Goal: Task Accomplishment & Management: Use online tool/utility

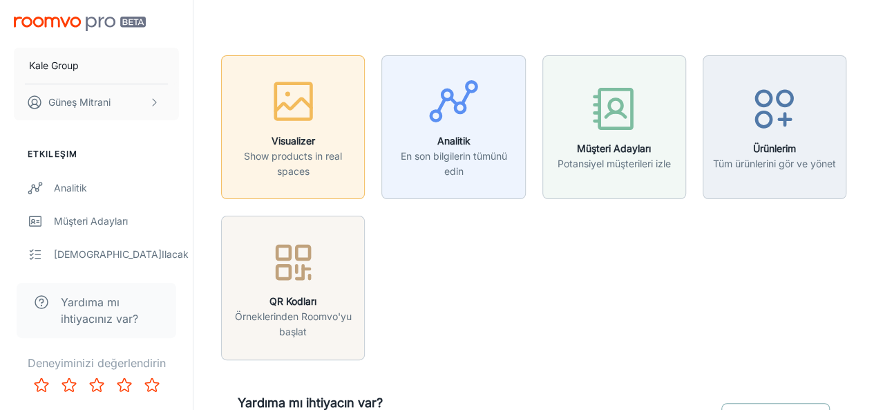
click at [314, 140] on h6 "Visualizer" at bounding box center [293, 140] width 126 height 15
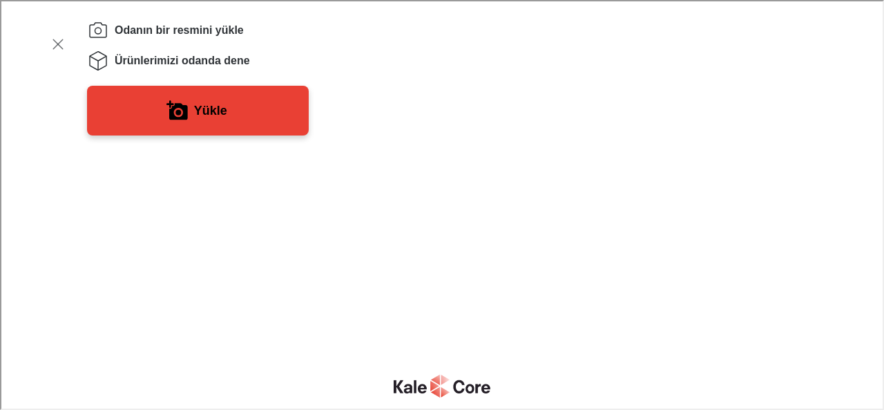
scroll to position [59, 0]
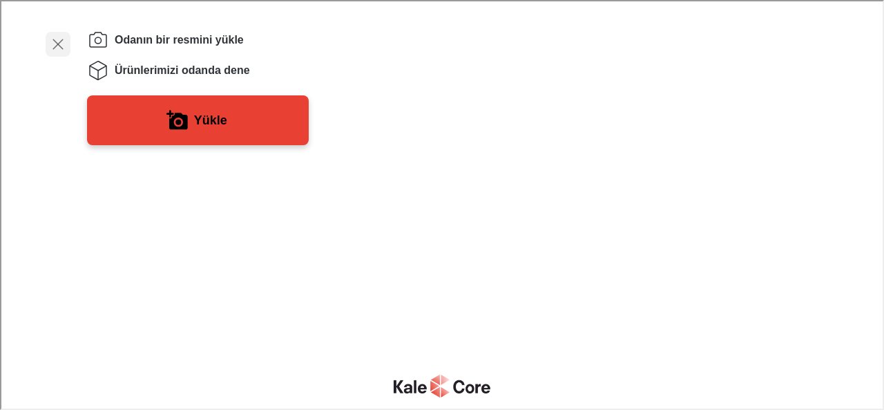
click at [59, 47] on icon "button" at bounding box center [56, 43] width 17 height 17
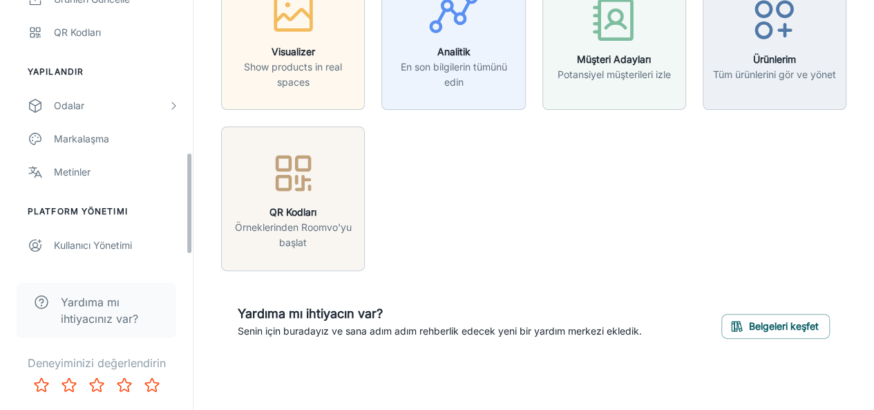
scroll to position [395, 0]
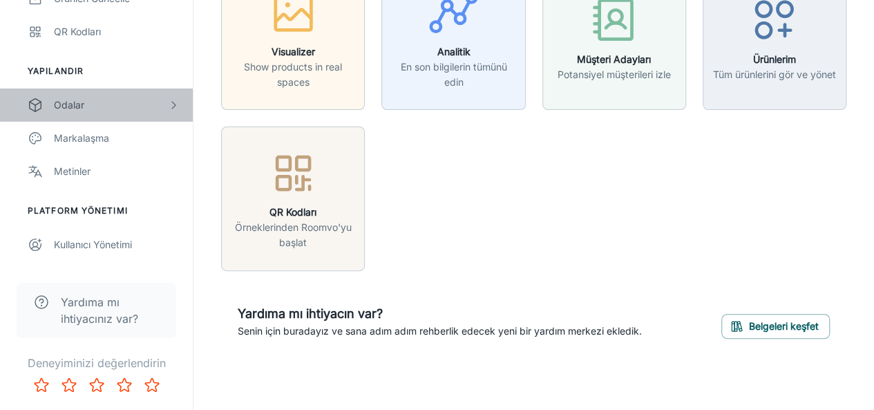
click at [87, 98] on div "Odalar" at bounding box center [111, 104] width 114 height 15
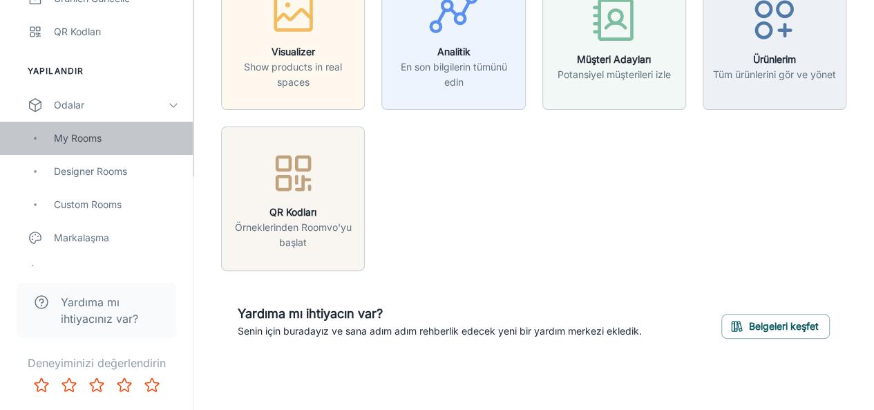
click at [73, 139] on div "My Rooms" at bounding box center [116, 138] width 125 height 15
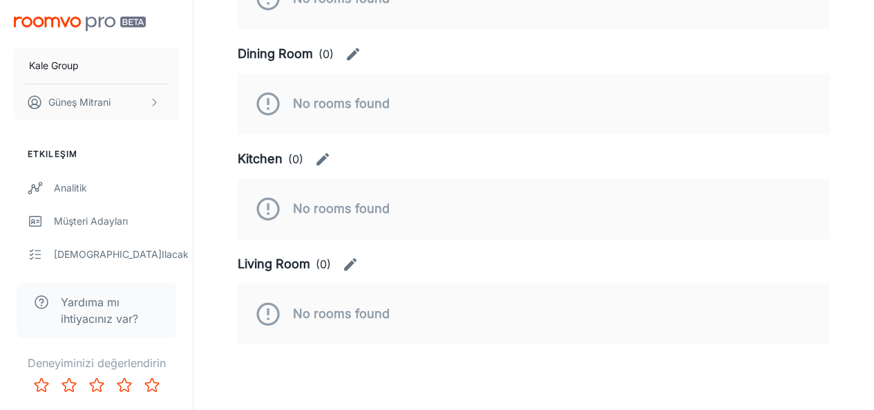
scroll to position [472, 0]
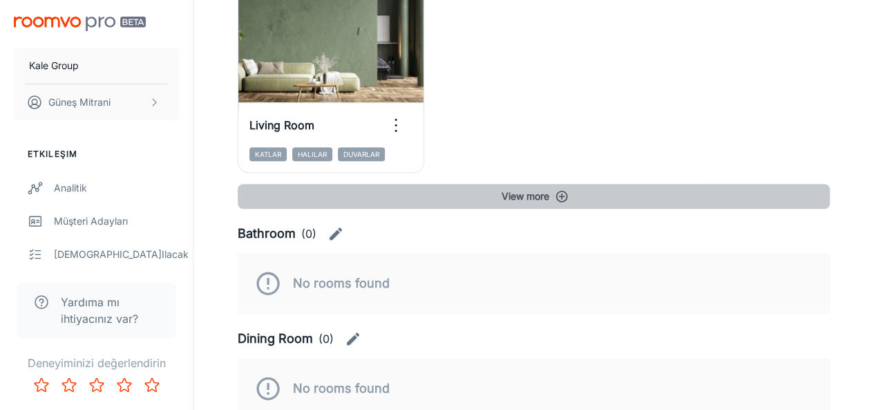
click at [554, 195] on button "View more" at bounding box center [534, 196] width 592 height 25
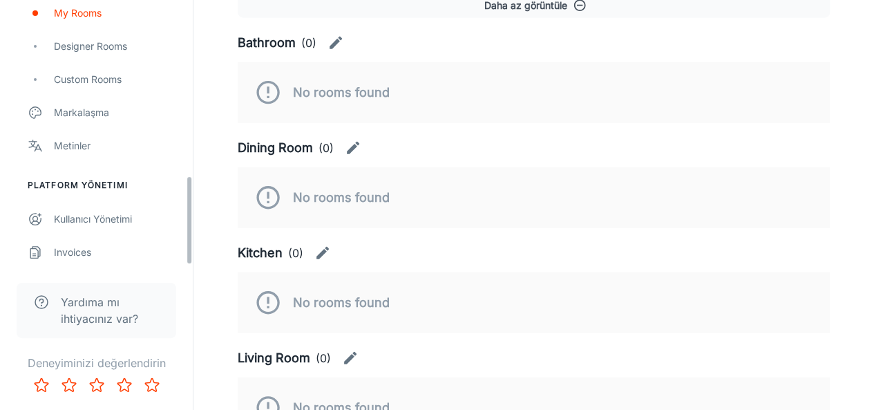
scroll to position [521, 0]
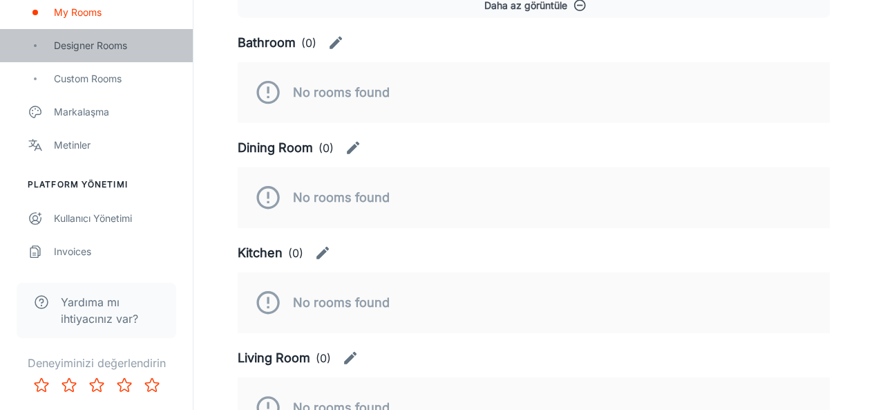
click at [114, 43] on div "Designer Rooms" at bounding box center [116, 45] width 125 height 15
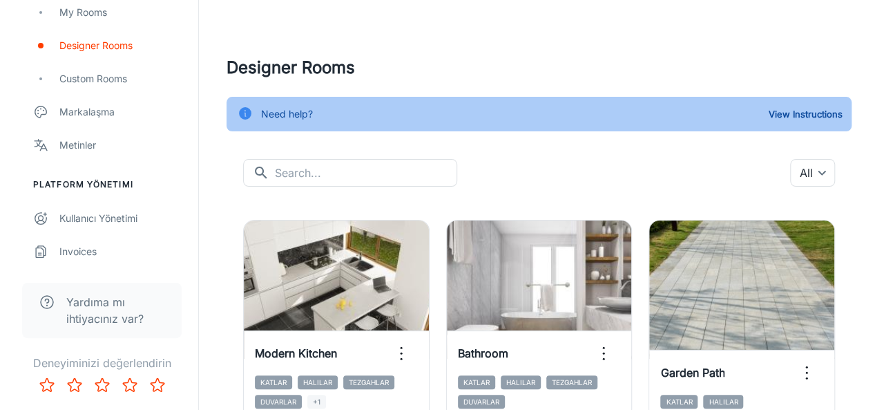
scroll to position [1, 0]
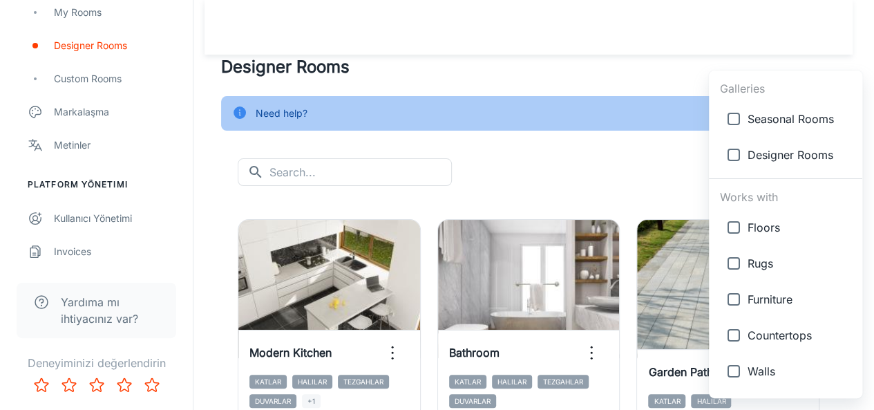
click at [810, 182] on body "Kale Group [PERSON_NAME] Etkileşim Analitik Müşteri Adayları Yapılacak Bayiler …" at bounding box center [437, 204] width 874 height 410
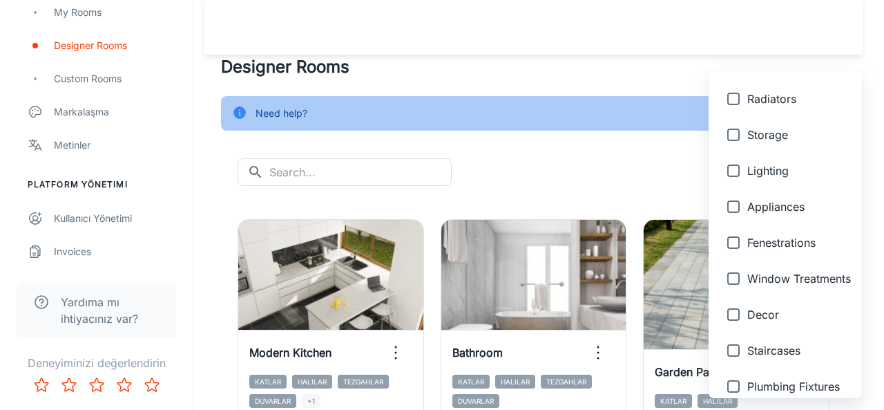
scroll to position [557, 0]
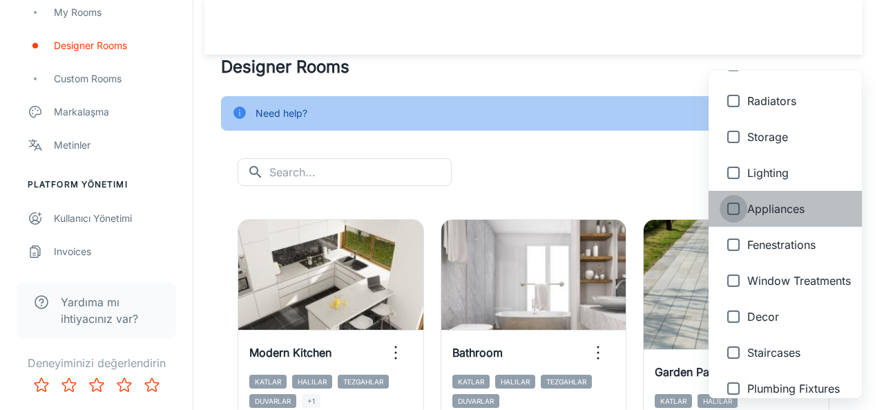
click at [731, 212] on input "checkbox" at bounding box center [734, 209] width 28 height 28
checkbox input "true"
type input "{"type":"productType","id":"16"}"
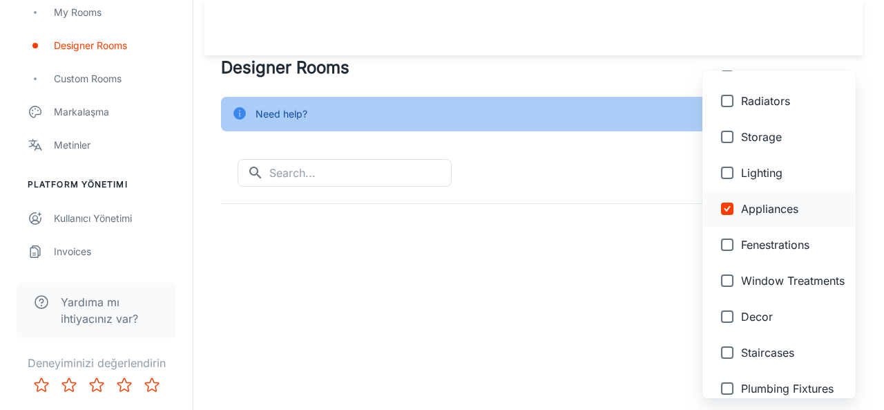
scroll to position [0, 0]
click at [570, 253] on div at bounding box center [442, 205] width 884 height 410
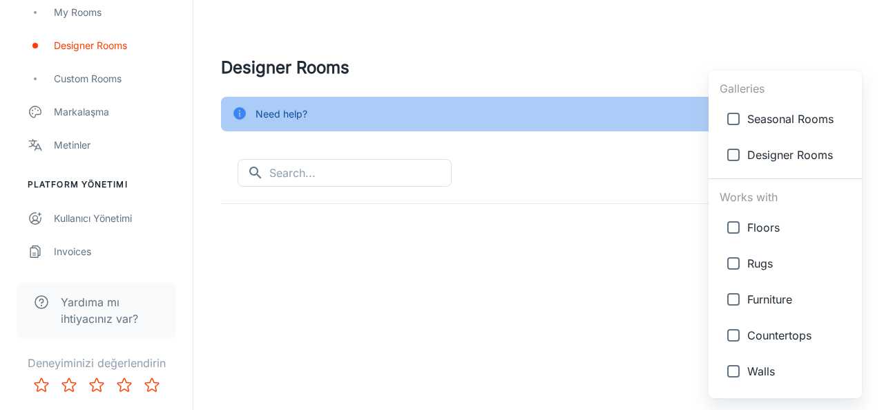
click at [821, 178] on body "Kale Group [PERSON_NAME] Etkileşim Analitik Müşteri Adayları Yapılacak Bayiler …" at bounding box center [442, 205] width 884 height 410
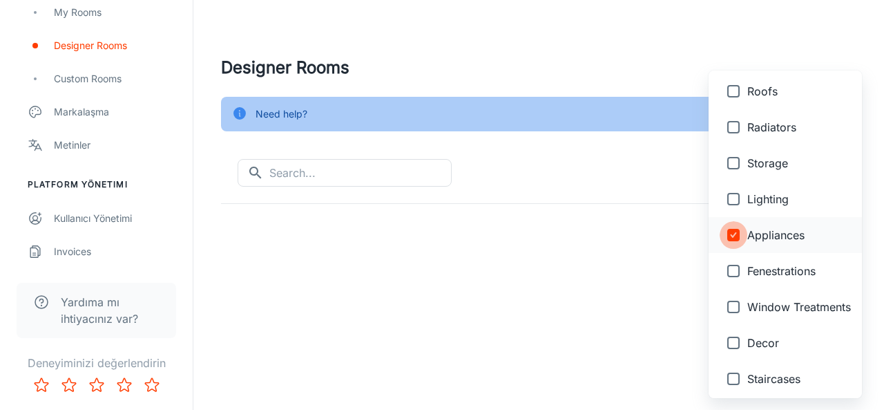
click at [740, 231] on input "checkbox" at bounding box center [734, 235] width 28 height 28
checkbox input "false"
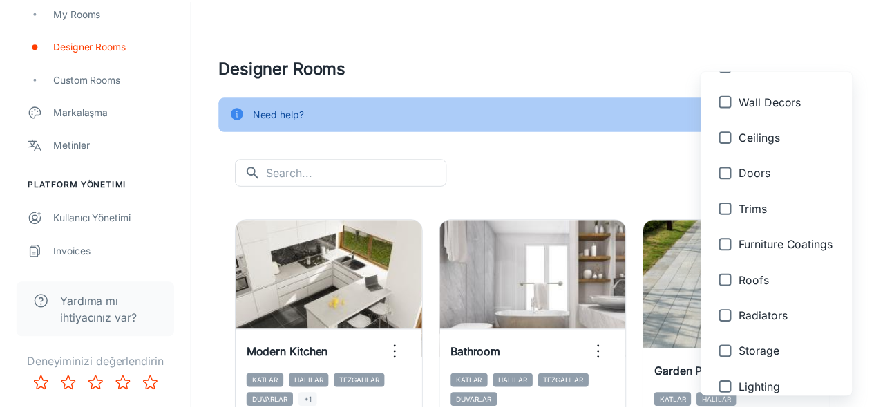
scroll to position [343, 0]
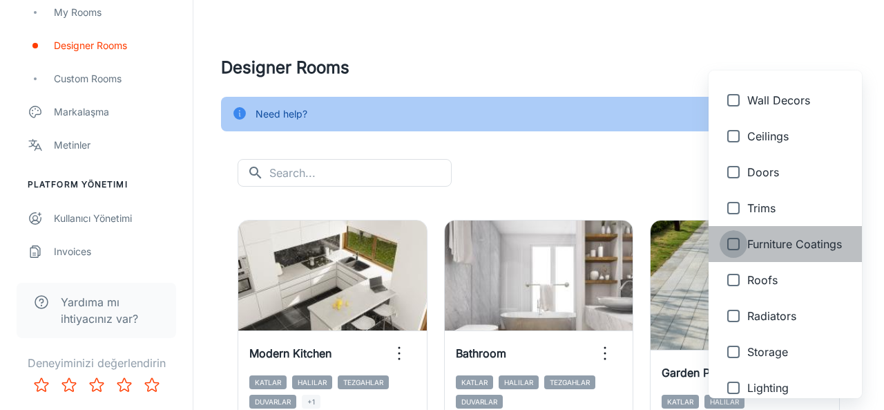
click at [735, 247] on input "checkbox" at bounding box center [734, 244] width 28 height 28
checkbox input "true"
type input "{"type":"productType","id":"11"}"
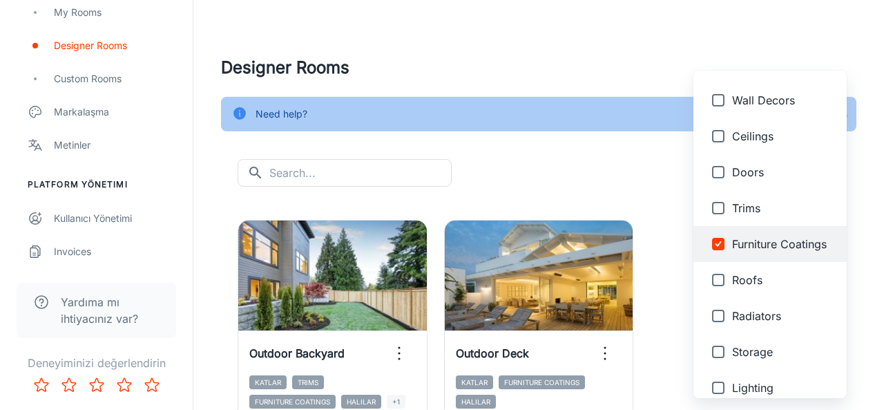
click at [638, 168] on div at bounding box center [442, 205] width 884 height 410
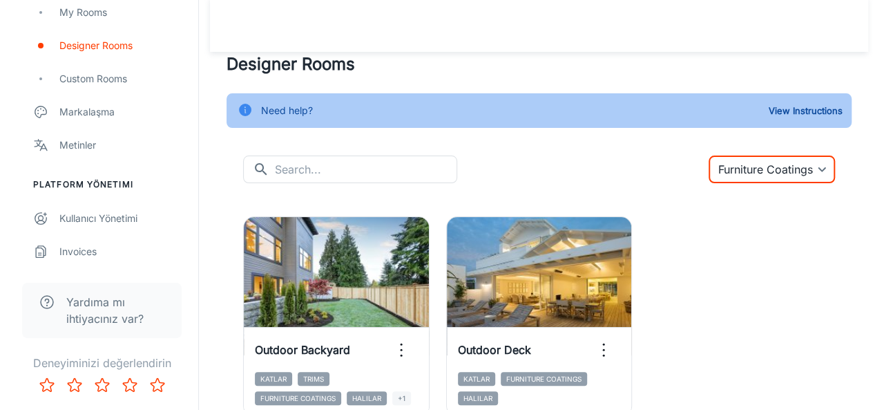
scroll to position [0, 0]
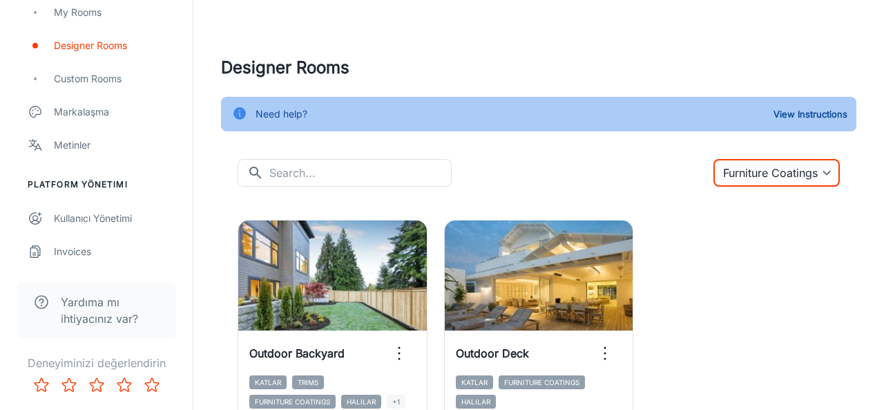
click at [797, 169] on body "Kale Group [PERSON_NAME] Etkileşim Analitik Müşteri Adayları Yapılacak Bayiler …" at bounding box center [442, 205] width 884 height 410
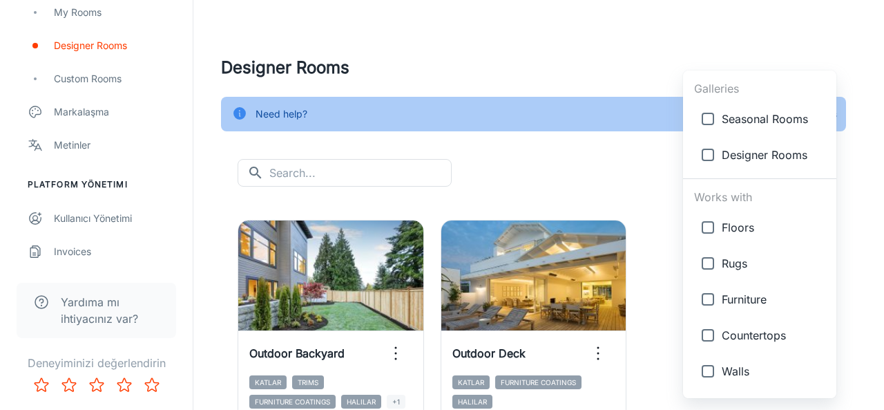
scroll to position [352, 0]
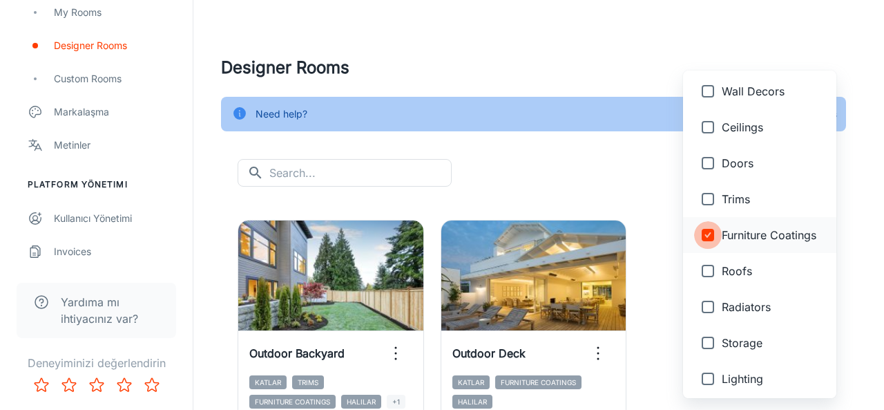
click at [717, 235] on input "checkbox" at bounding box center [708, 235] width 28 height 28
checkbox input "false"
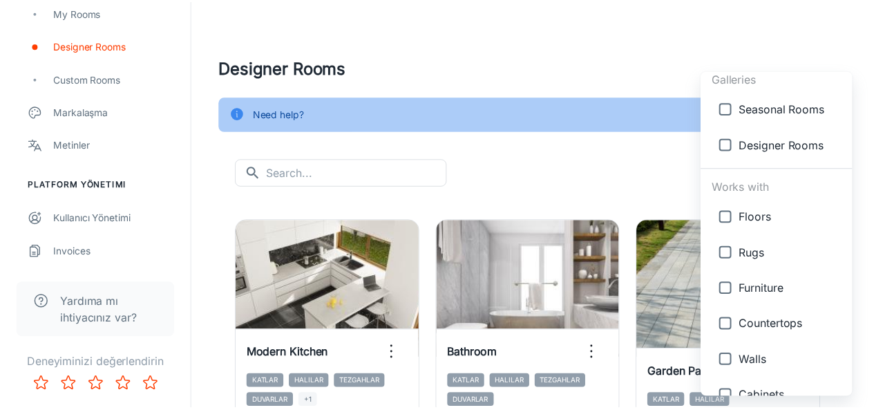
scroll to position [10, 0]
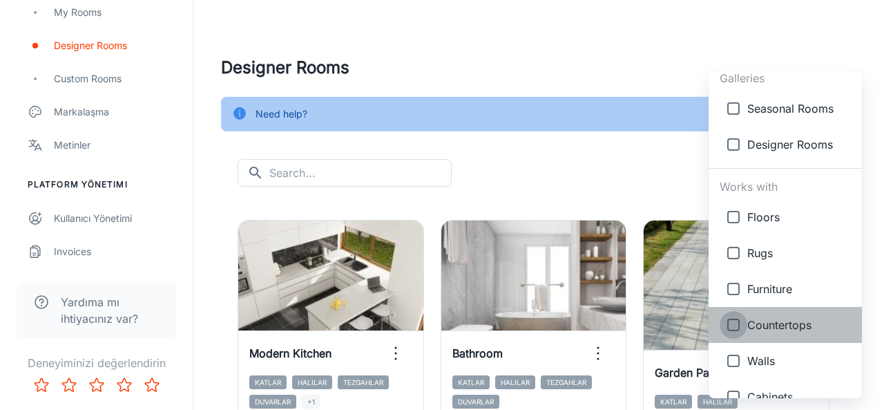
click at [731, 323] on input "checkbox" at bounding box center [734, 325] width 28 height 28
checkbox input "true"
type input "{"type":"productType","id":"4"}"
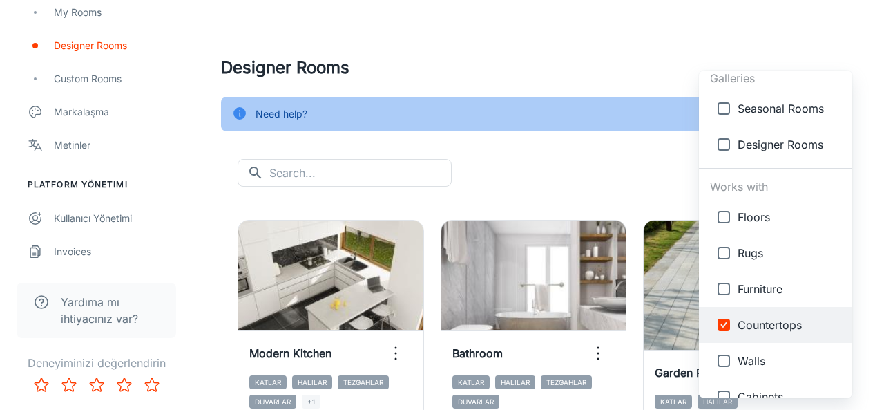
click at [619, 164] on div at bounding box center [442, 205] width 884 height 410
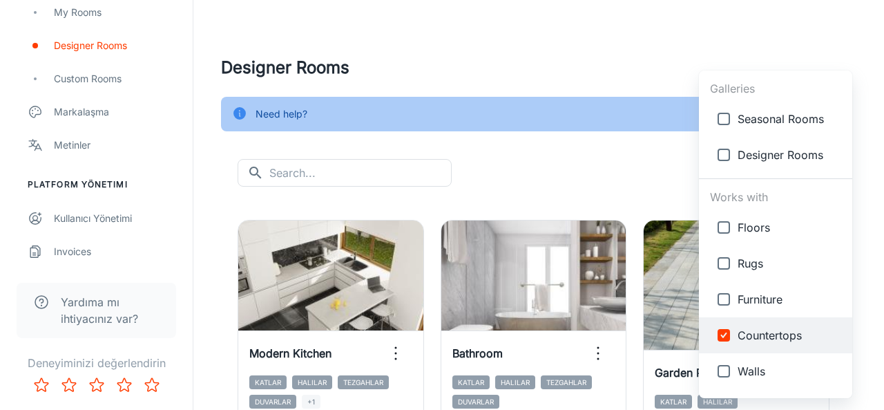
click at [797, 172] on body "Kale Group [PERSON_NAME] Etkileşim Analitik Müşteri Adayları Yapılacak Bayiler …" at bounding box center [442, 205] width 884 height 410
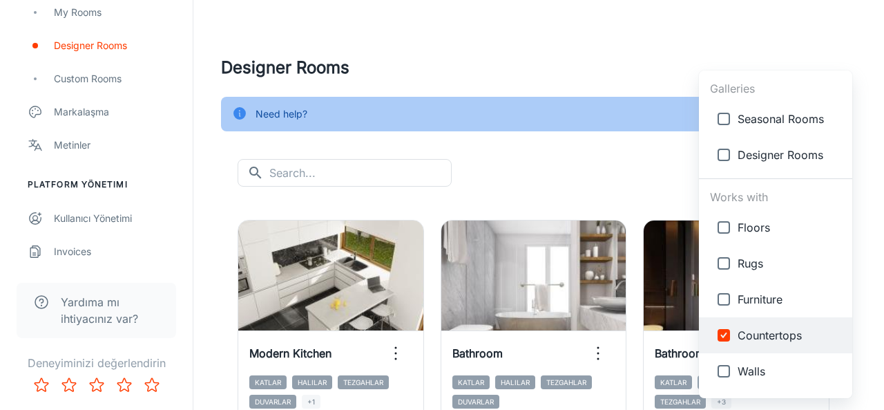
click at [636, 166] on div at bounding box center [442, 205] width 884 height 410
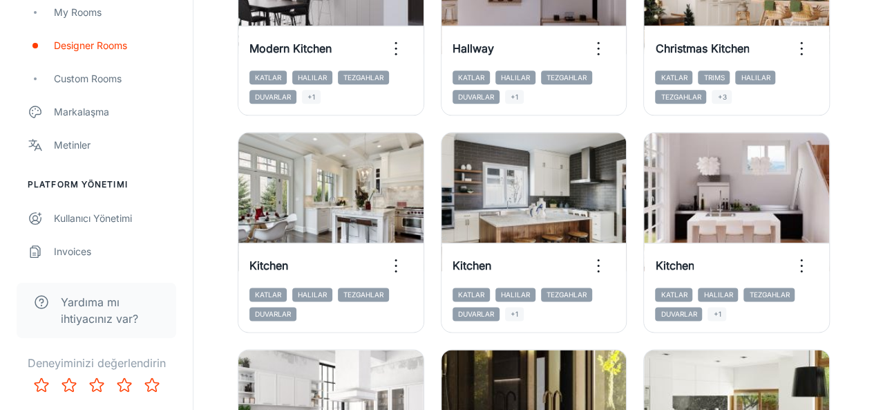
scroll to position [739, 0]
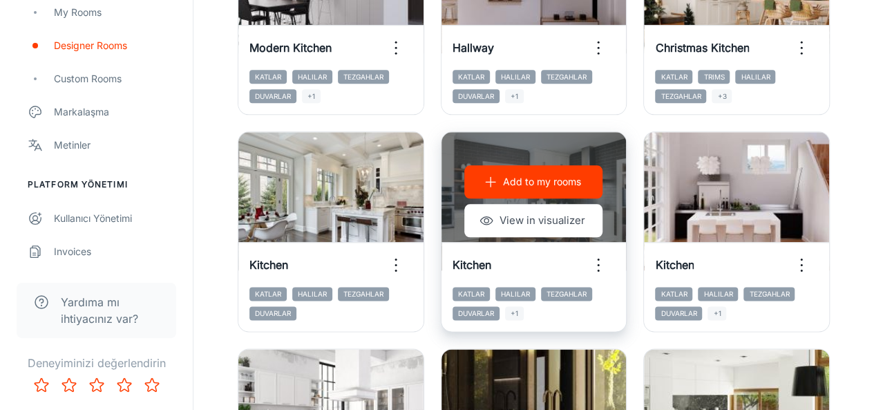
drag, startPoint x: 551, startPoint y: 145, endPoint x: 505, endPoint y: 142, distance: 46.4
click at [505, 142] on div "Add to my rooms View in visualizer" at bounding box center [533, 201] width 185 height 138
click at [599, 267] on icon "button" at bounding box center [598, 264] width 22 height 22
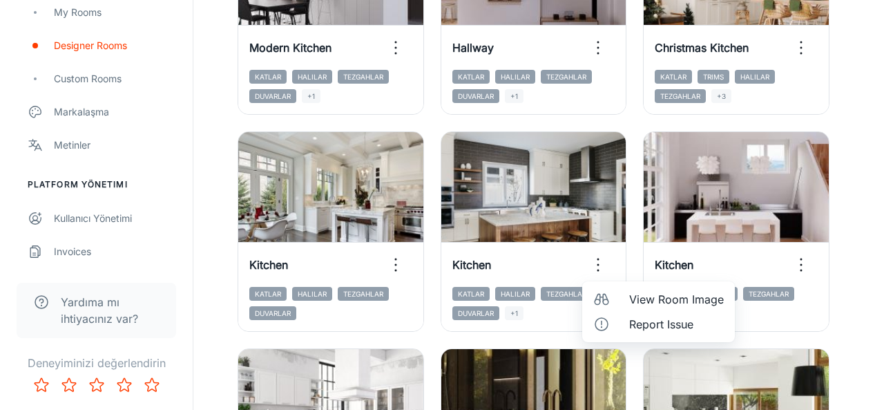
click at [859, 251] on div at bounding box center [442, 205] width 884 height 410
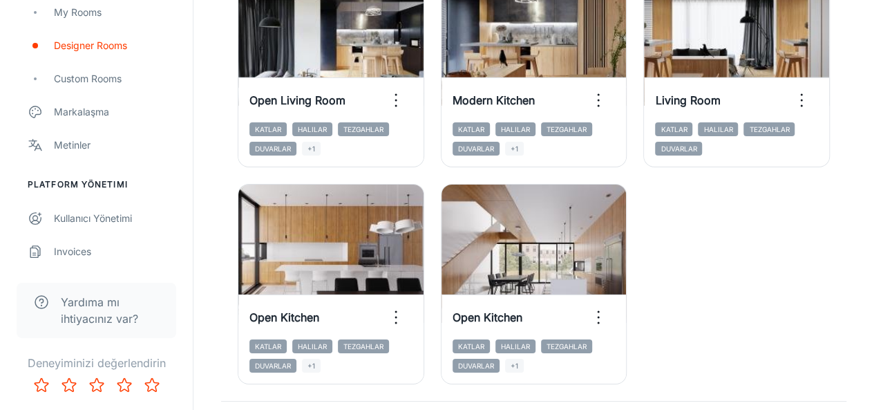
scroll to position [2295, 0]
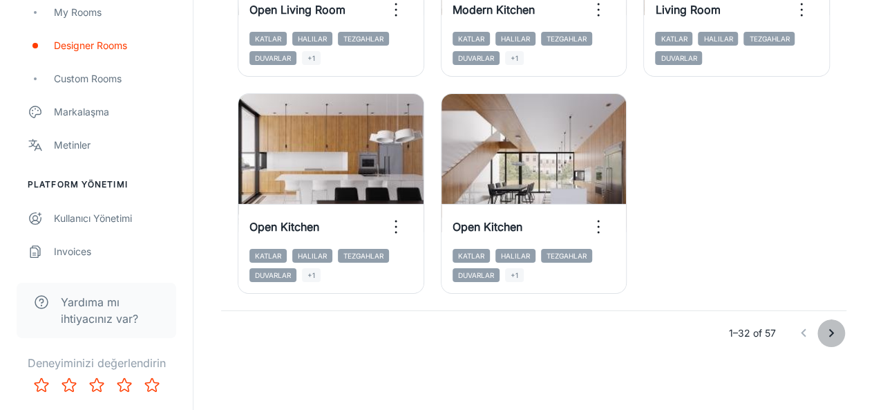
click at [828, 327] on icon "Go to next page" at bounding box center [831, 333] width 17 height 17
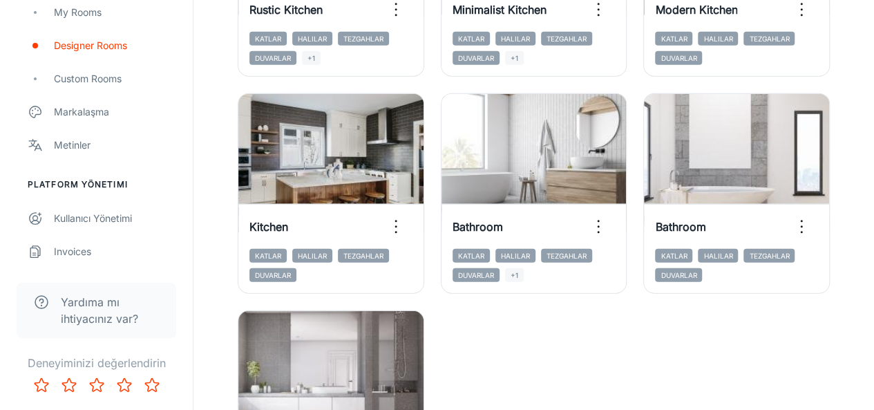
scroll to position [1861, 0]
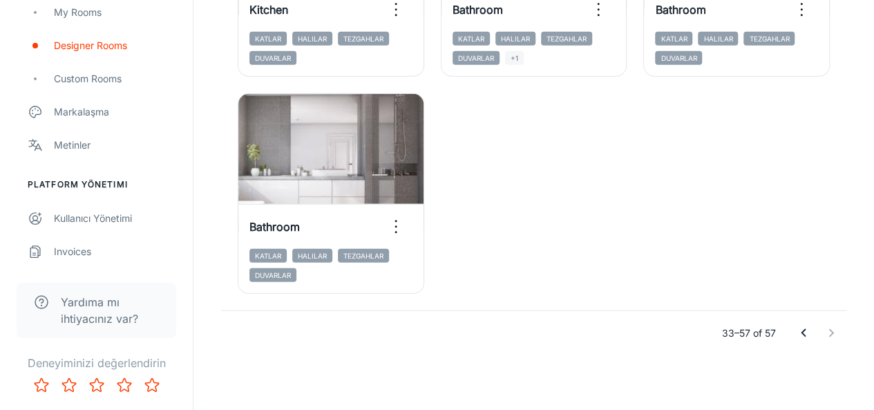
click at [806, 331] on icon "Go to previous page" at bounding box center [803, 333] width 17 height 17
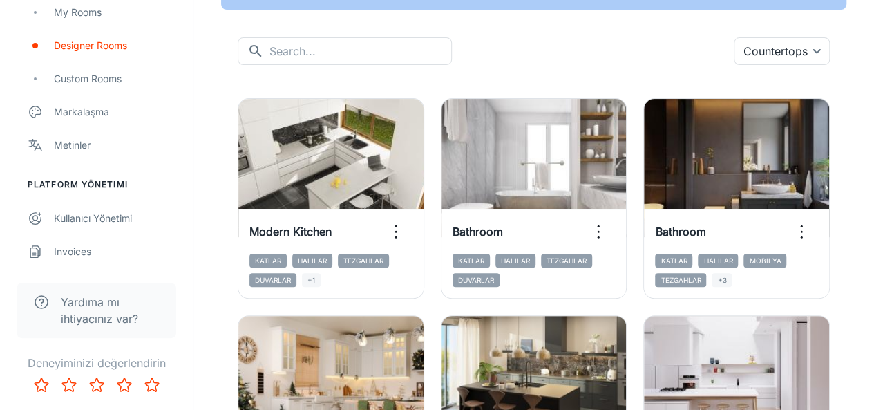
scroll to position [118, 0]
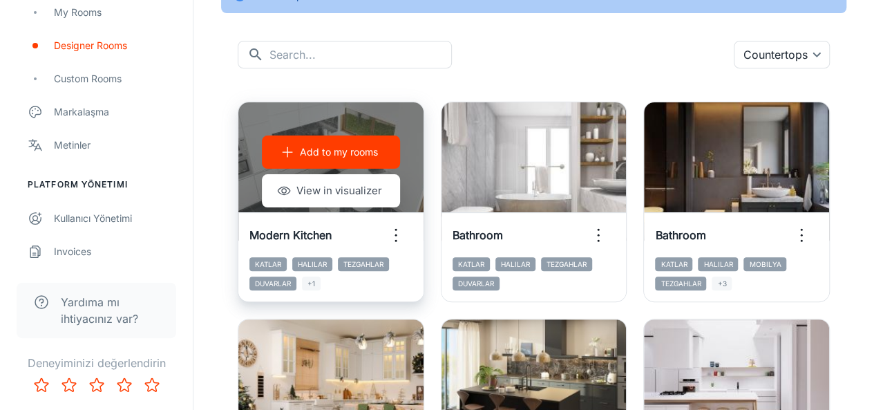
click at [338, 142] on button "Add to my rooms" at bounding box center [331, 151] width 138 height 33
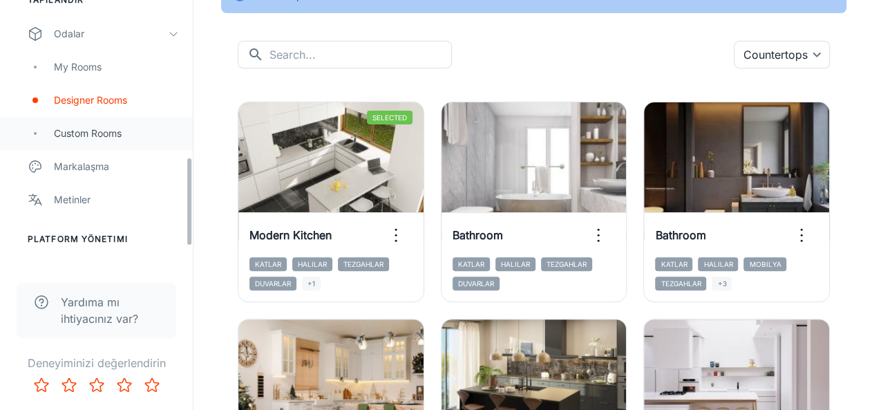
scroll to position [466, 0]
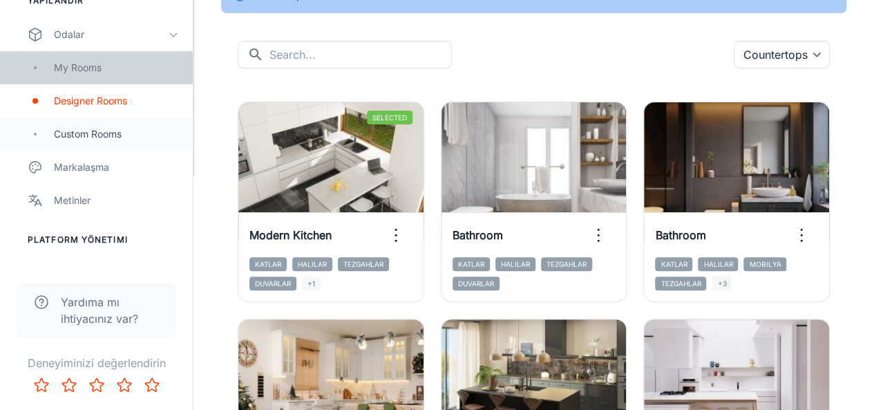
click at [86, 80] on div "My Rooms" at bounding box center [96, 67] width 193 height 33
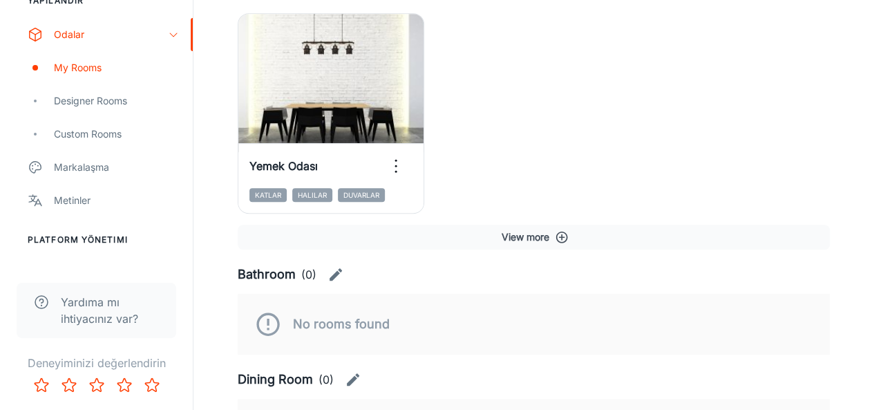
scroll to position [431, 0]
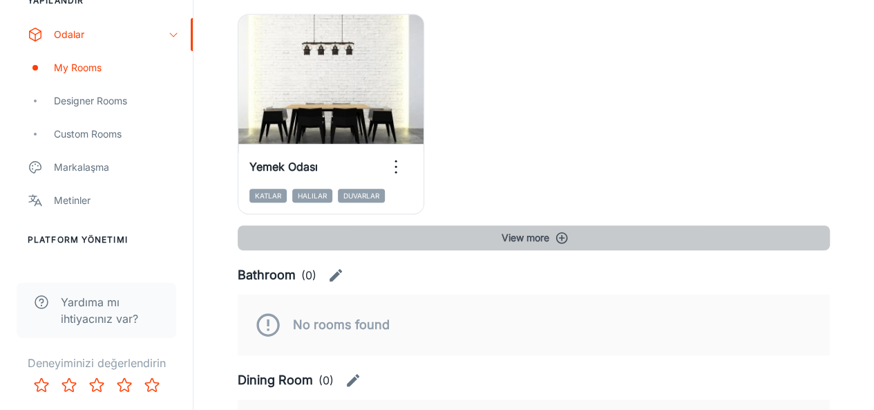
click at [547, 236] on button "View more" at bounding box center [534, 237] width 592 height 25
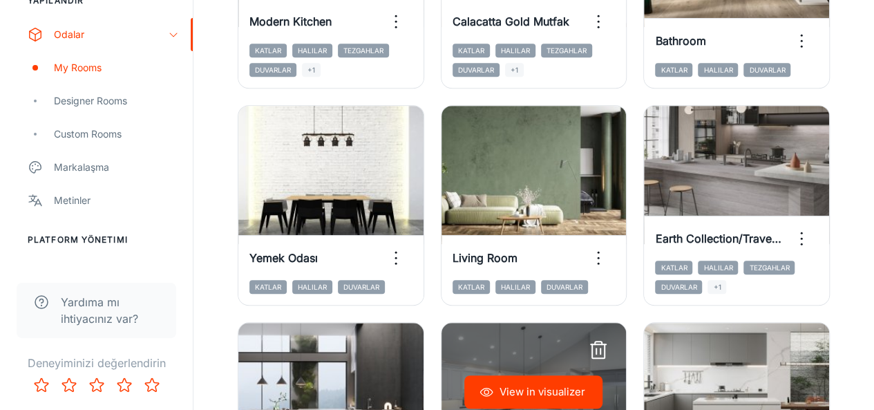
scroll to position [339, 0]
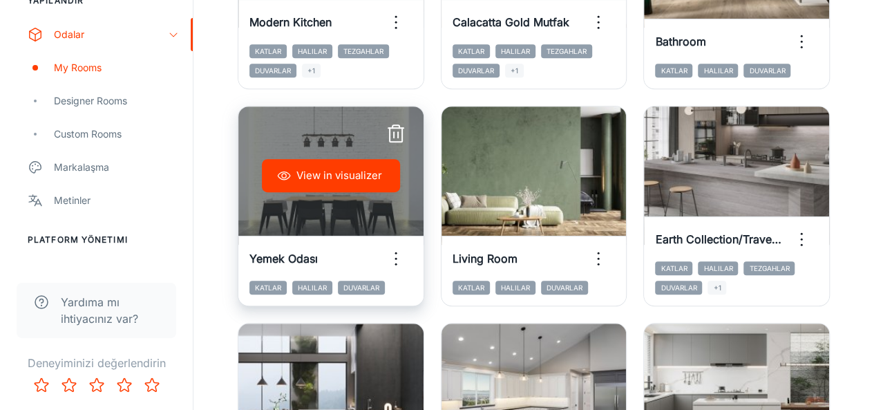
click at [395, 258] on circle "button" at bounding box center [395, 259] width 2 height 2
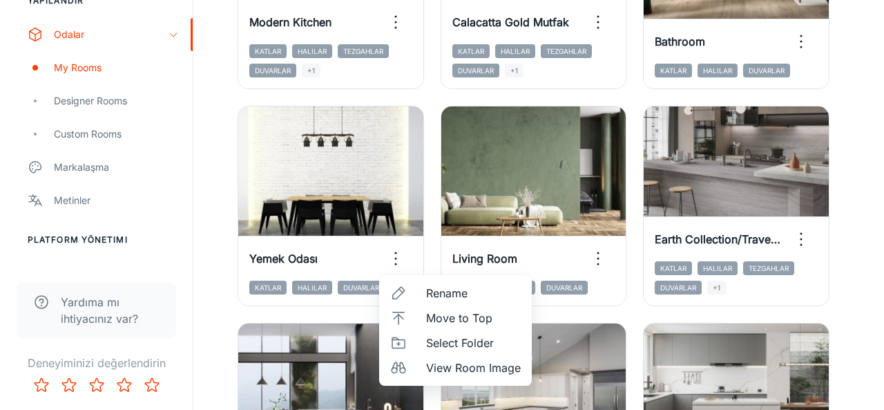
click at [850, 298] on div at bounding box center [442, 205] width 884 height 410
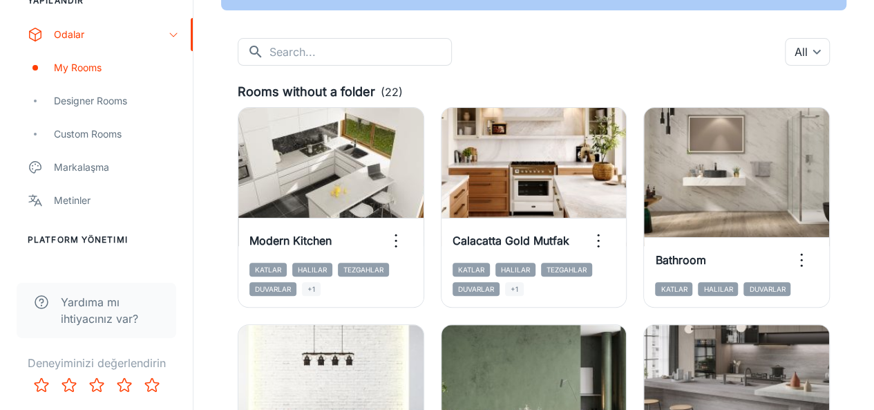
scroll to position [120, 0]
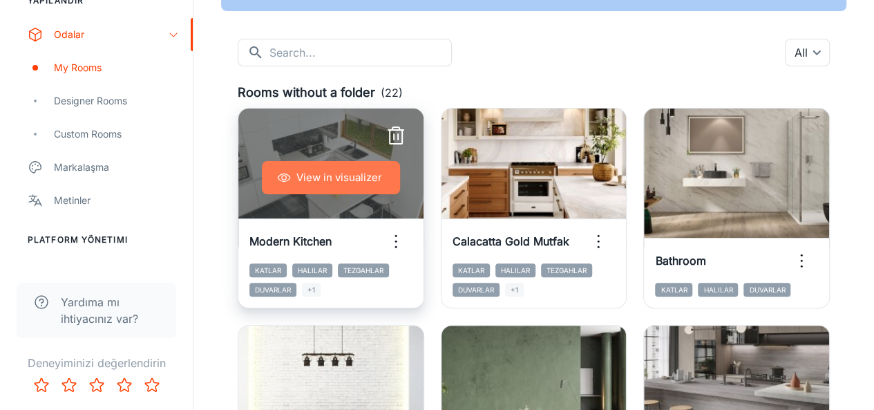
click at [343, 173] on button "View in visualizer" at bounding box center [331, 177] width 138 height 33
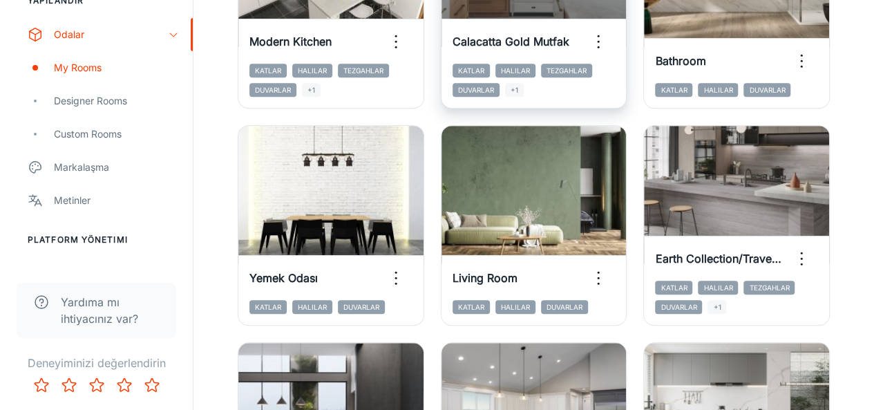
scroll to position [323, 0]
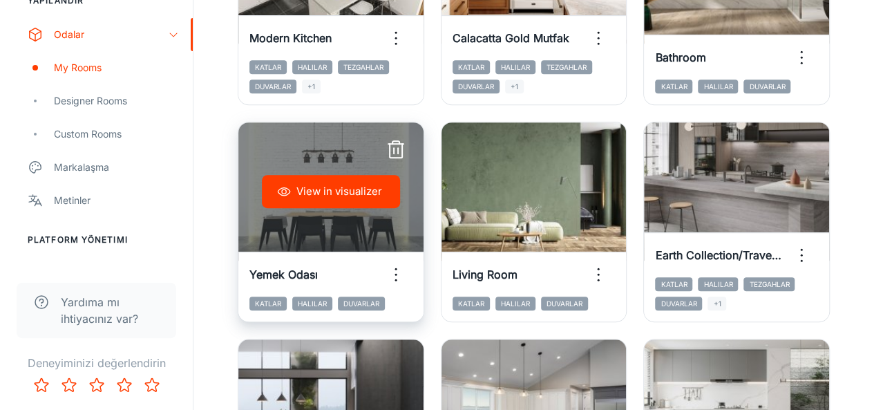
click at [372, 219] on div "View in visualizer" at bounding box center [330, 191] width 185 height 138
click at [395, 269] on circle "button" at bounding box center [395, 269] width 2 height 2
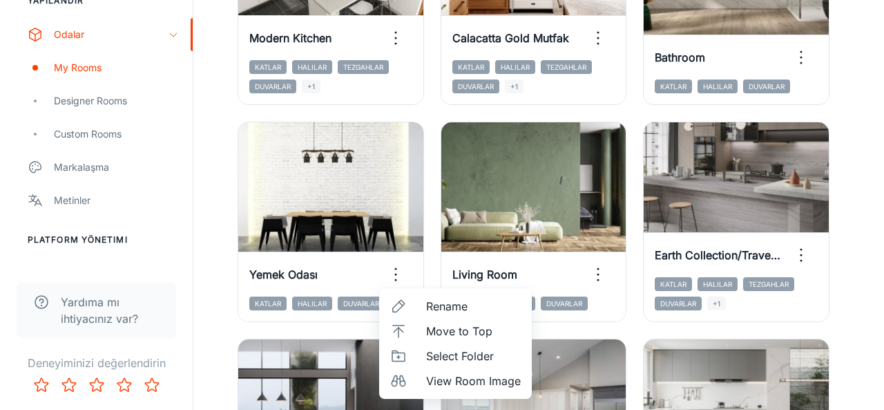
click at [362, 276] on div at bounding box center [442, 205] width 884 height 410
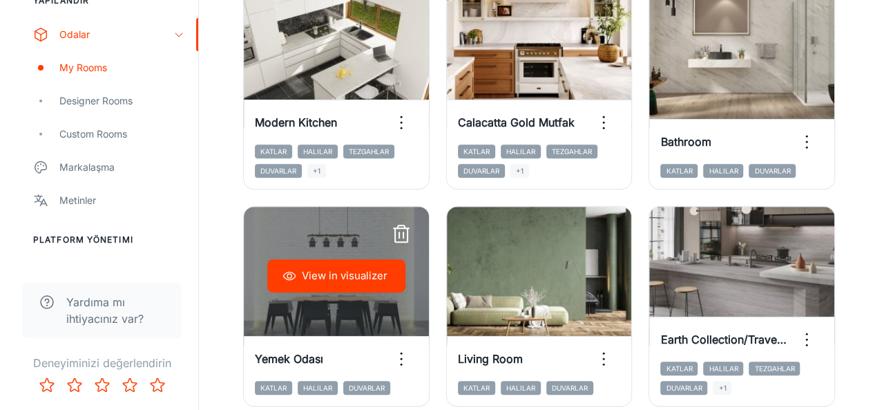
scroll to position [237, 0]
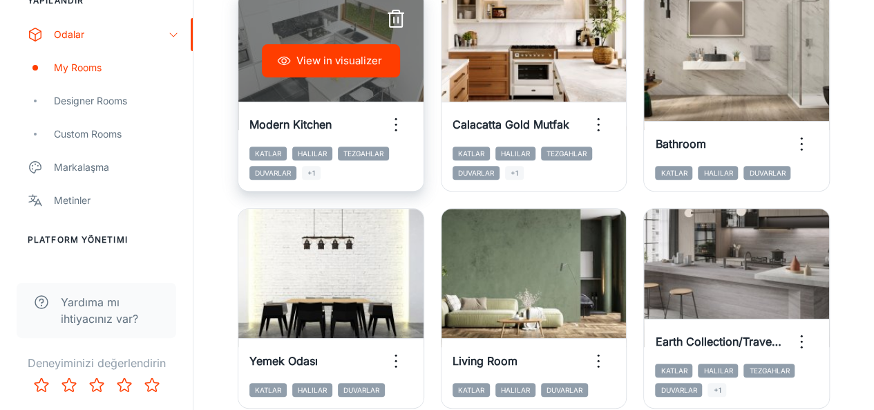
click at [314, 128] on h6 "Modern Kitchen" at bounding box center [290, 124] width 82 height 17
click at [390, 122] on icon "button" at bounding box center [396, 124] width 22 height 22
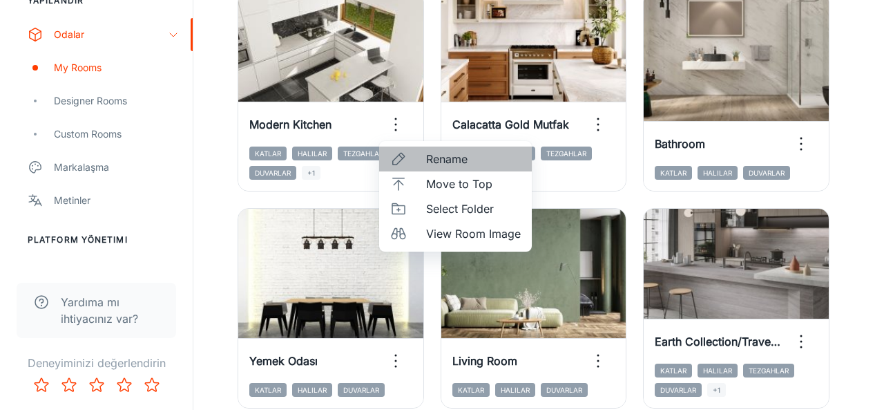
click at [437, 160] on span "Rename" at bounding box center [473, 159] width 95 height 17
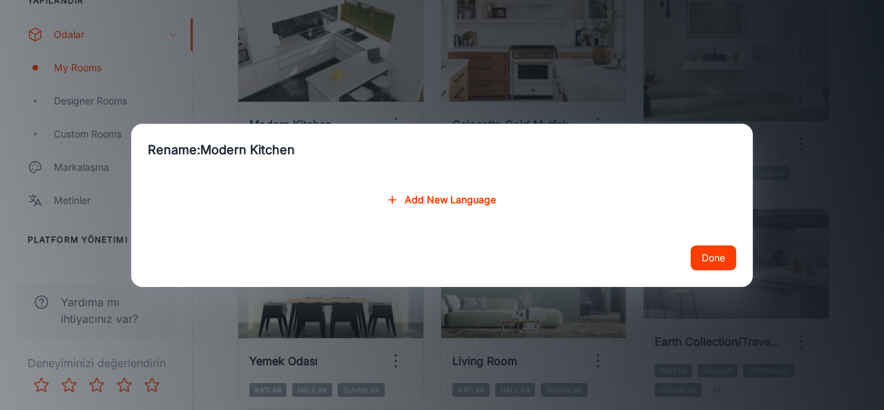
click at [289, 151] on h2 "Rename: Modern Kitchen" at bounding box center [442, 150] width 622 height 52
click at [413, 201] on button "Add New Language" at bounding box center [442, 199] width 119 height 25
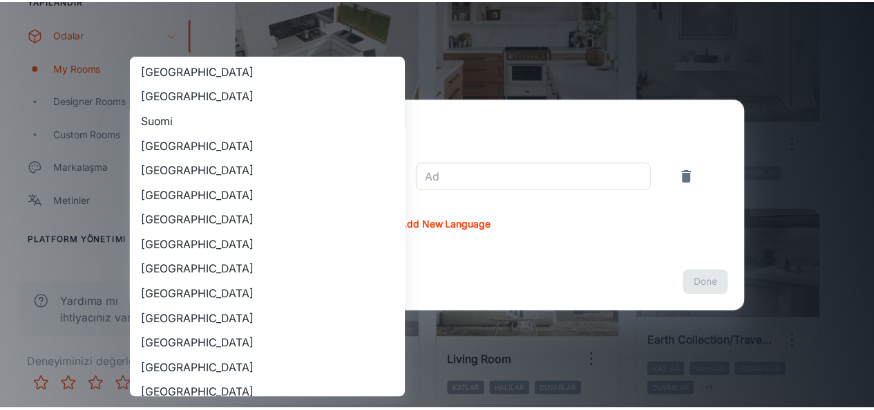
scroll to position [1173, 0]
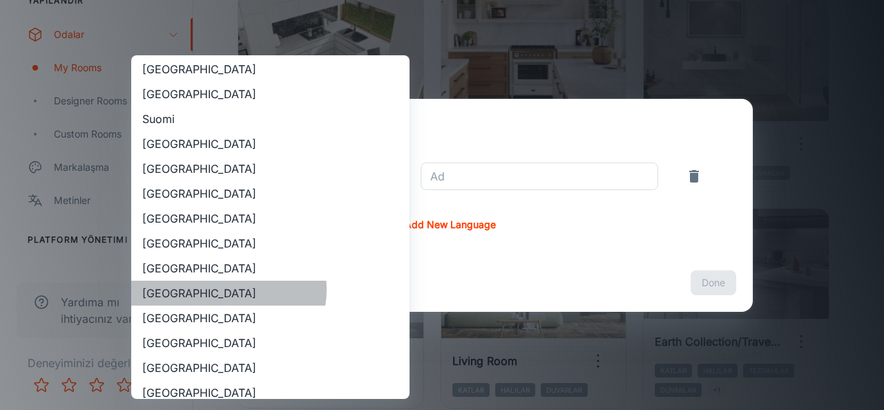
click at [228, 289] on li "[GEOGRAPHIC_DATA]" at bounding box center [270, 292] width 278 height 25
type input "[GEOGRAPHIC_DATA]"
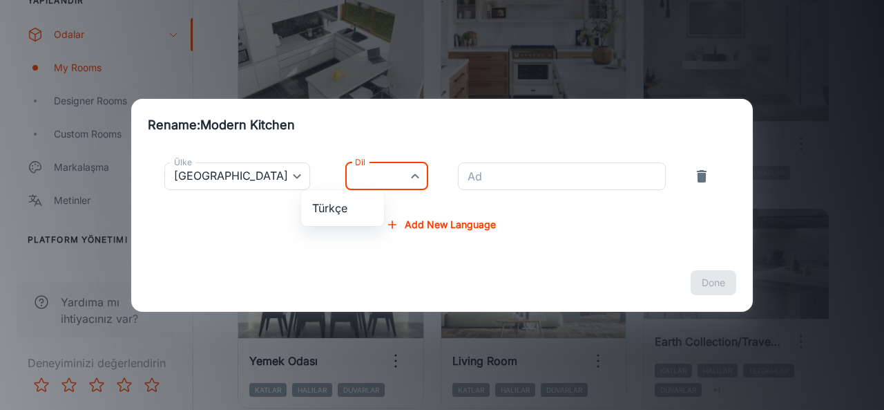
click at [357, 209] on li "Türkçe" at bounding box center [342, 207] width 83 height 25
type input "tr-tr"
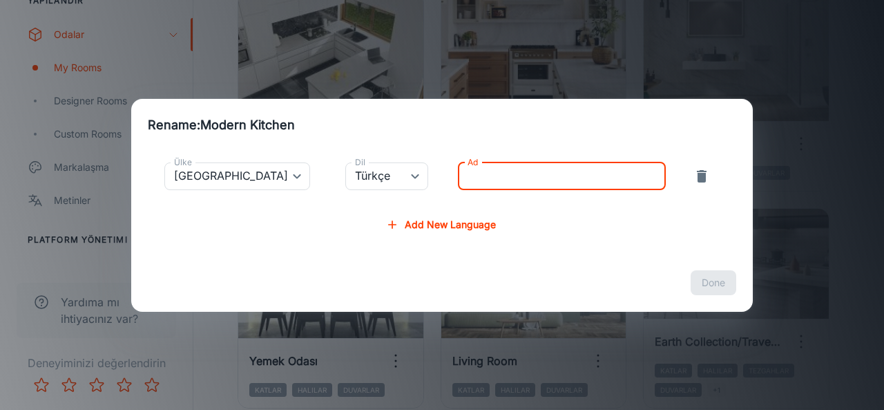
click at [470, 175] on input "Ad" at bounding box center [562, 176] width 208 height 28
type input "Modern Mutfak"
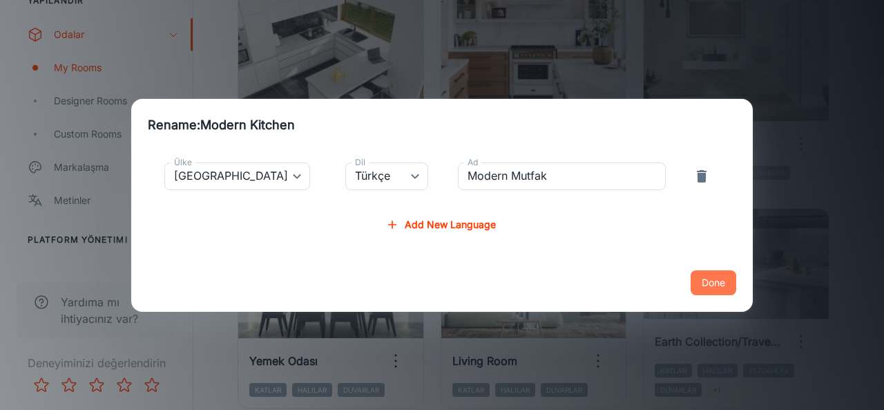
click at [727, 282] on button "Done" at bounding box center [714, 282] width 46 height 25
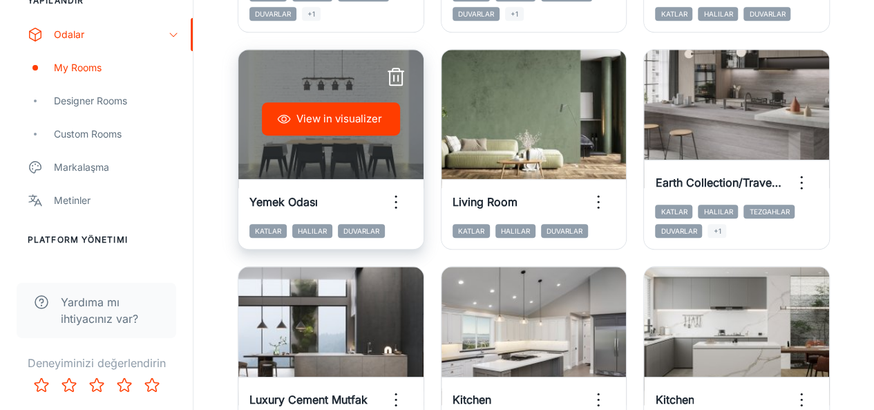
scroll to position [397, 0]
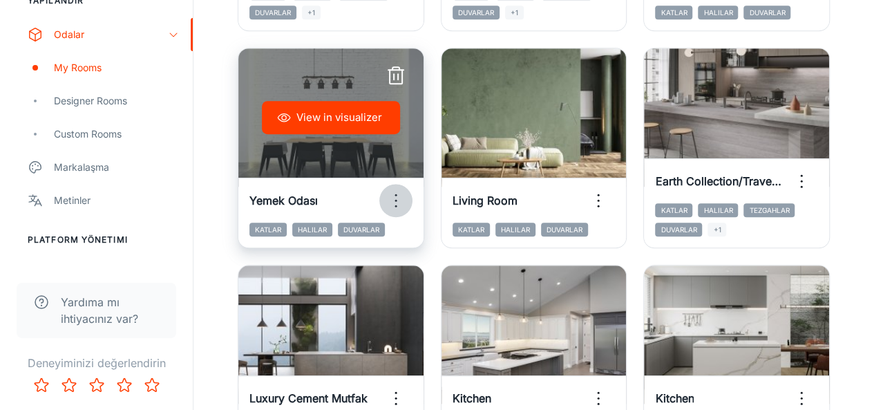
click at [399, 206] on icon "button" at bounding box center [396, 200] width 22 height 22
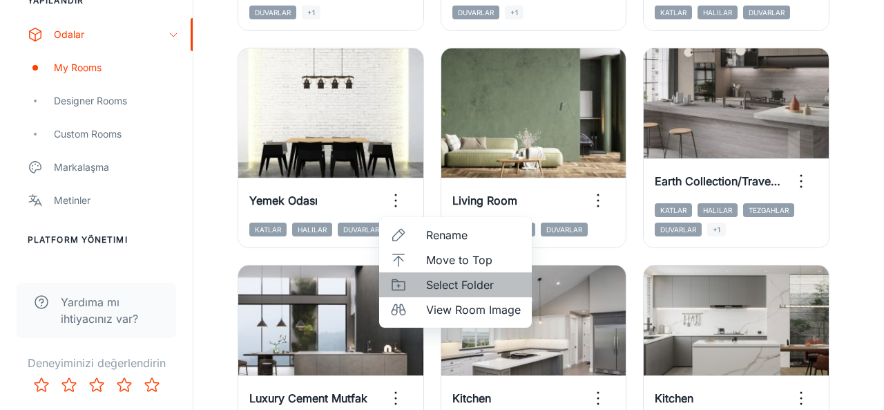
click at [462, 287] on span "Select Folder" at bounding box center [473, 284] width 95 height 17
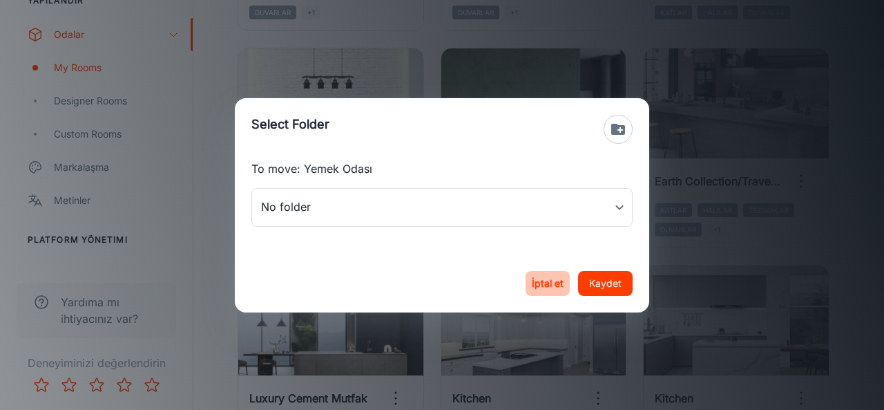
click at [540, 285] on button "İptal et" at bounding box center [548, 283] width 44 height 25
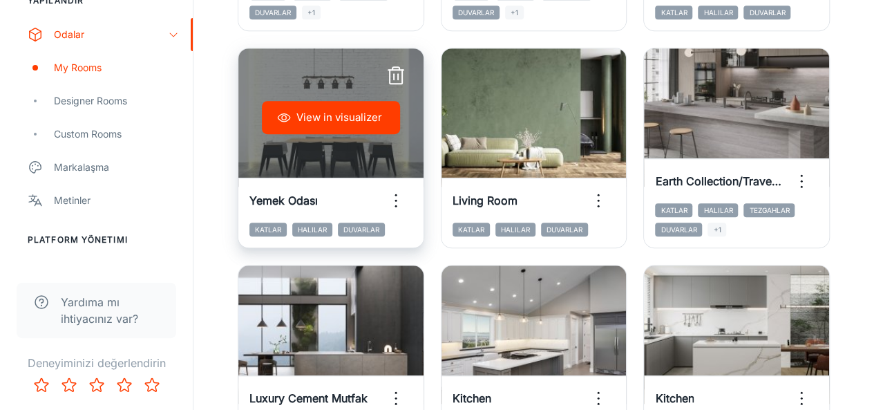
click at [340, 81] on div "View in visualizer" at bounding box center [330, 117] width 185 height 138
click at [334, 113] on button "View in visualizer" at bounding box center [331, 117] width 138 height 33
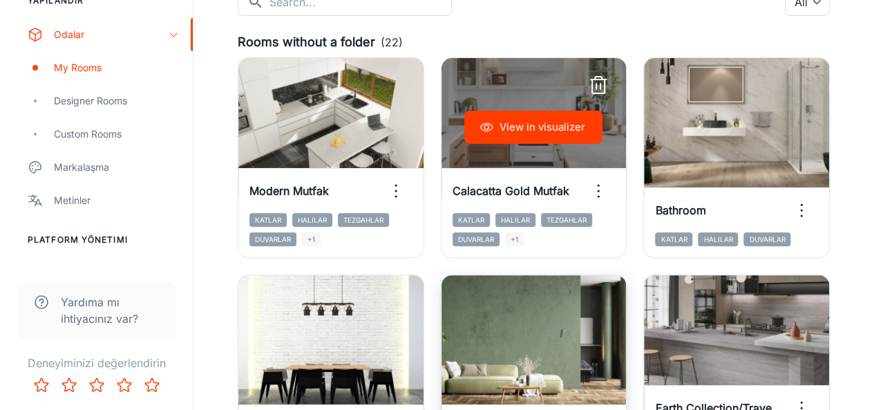
scroll to position [171, 0]
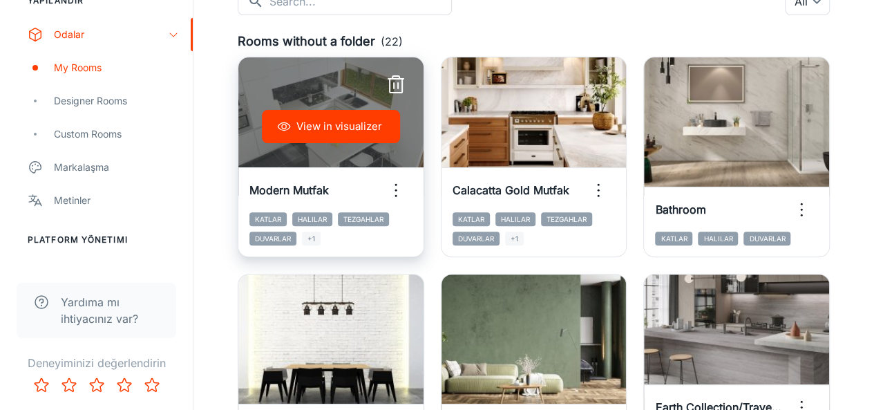
click at [327, 91] on div "View in visualizer" at bounding box center [330, 126] width 185 height 138
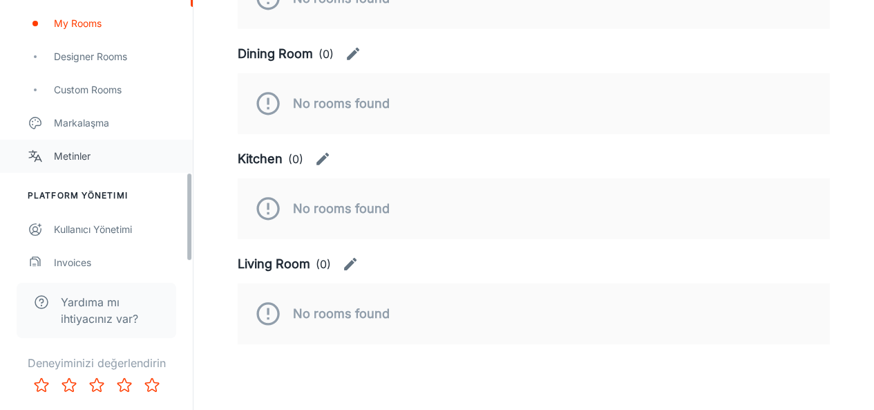
scroll to position [510, 0]
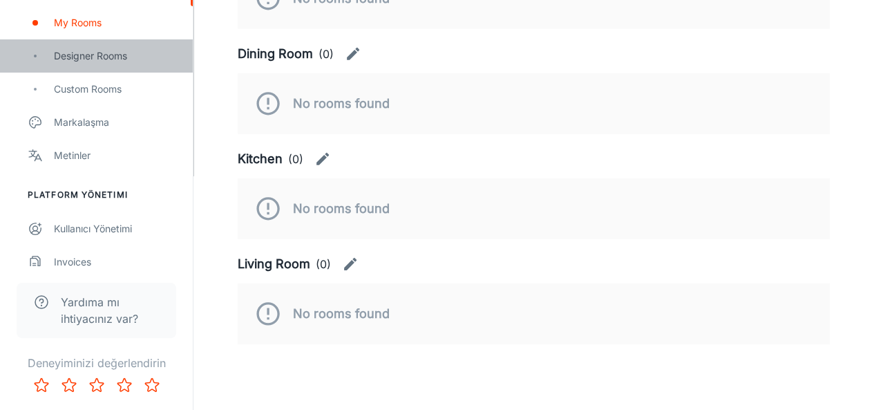
click at [104, 61] on div "Designer Rooms" at bounding box center [116, 55] width 125 height 15
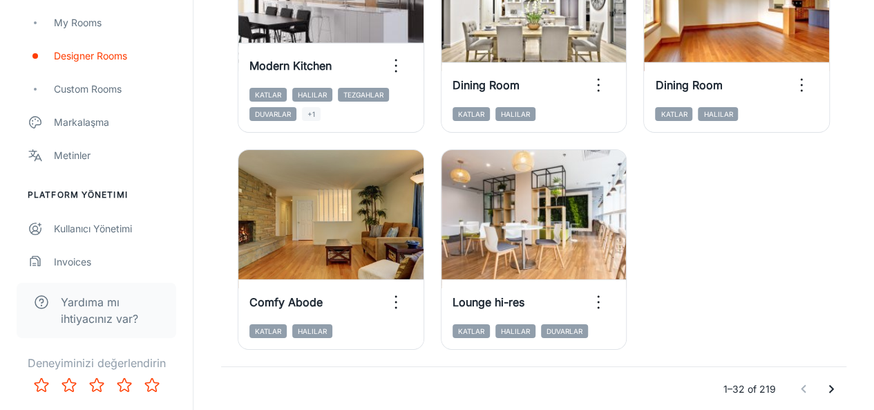
scroll to position [2295, 0]
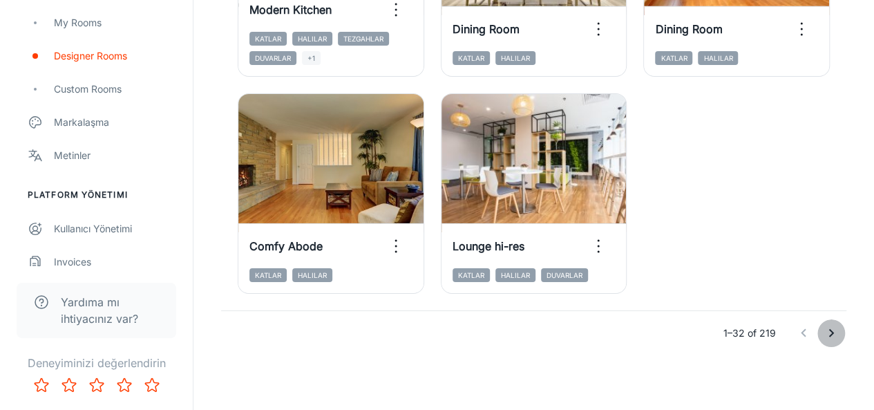
click at [837, 332] on icon "Go to next page" at bounding box center [831, 333] width 17 height 17
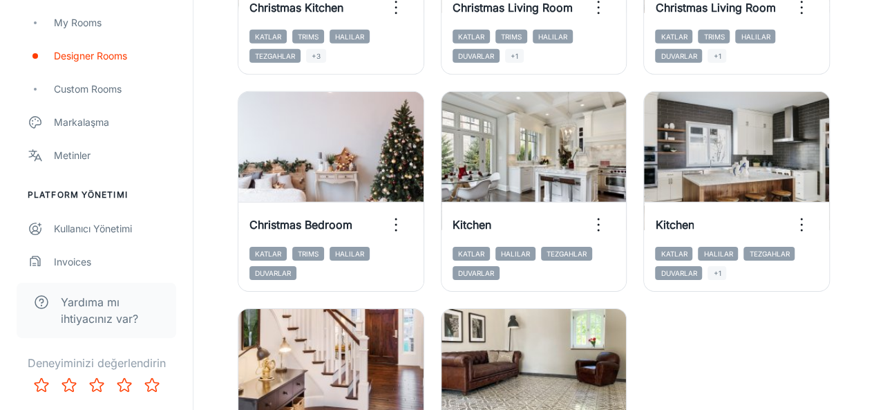
scroll to position [2079, 0]
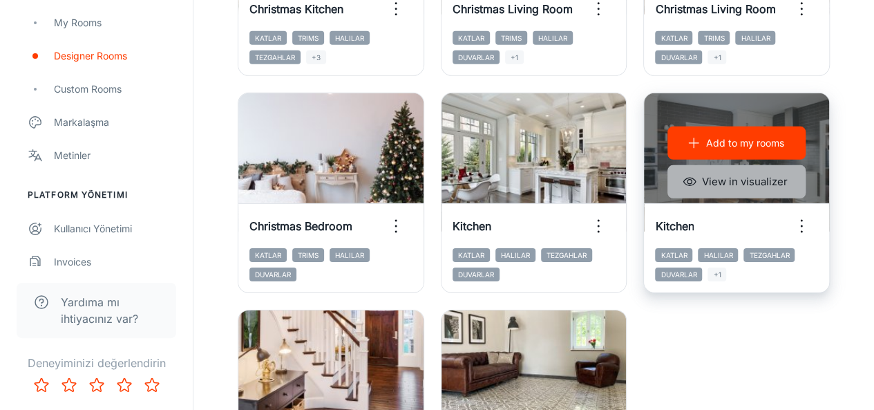
click at [768, 183] on button "View in visualizer" at bounding box center [736, 181] width 138 height 33
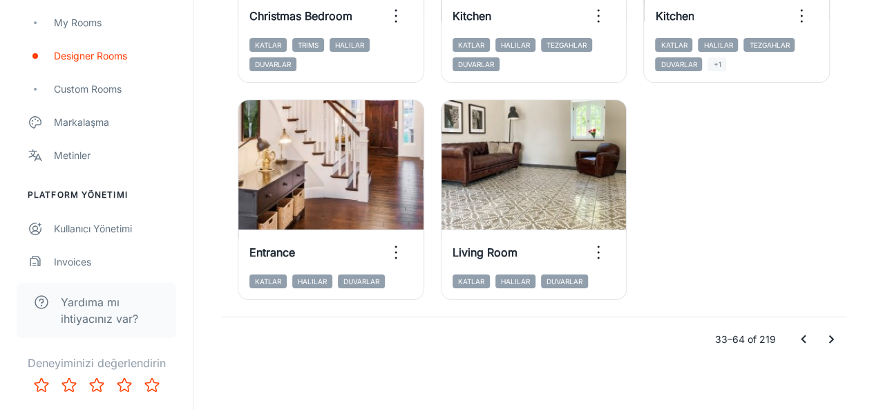
scroll to position [2290, 0]
click at [830, 341] on icon "Go to next page" at bounding box center [831, 338] width 5 height 8
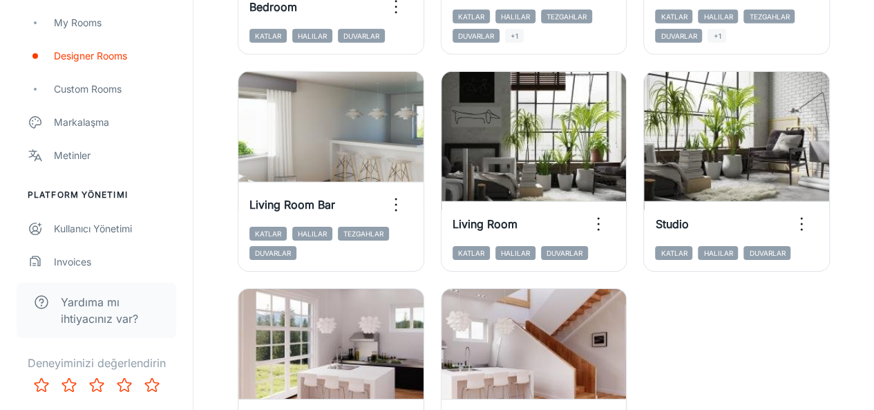
scroll to position [2295, 0]
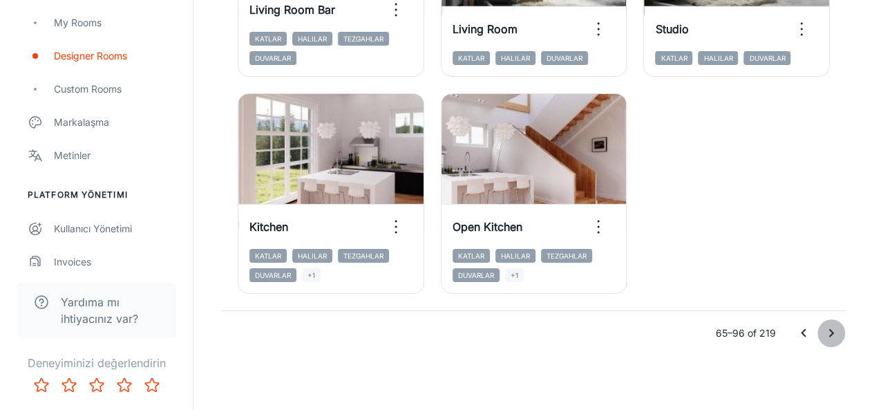
click at [825, 330] on icon "Go to next page" at bounding box center [831, 333] width 17 height 17
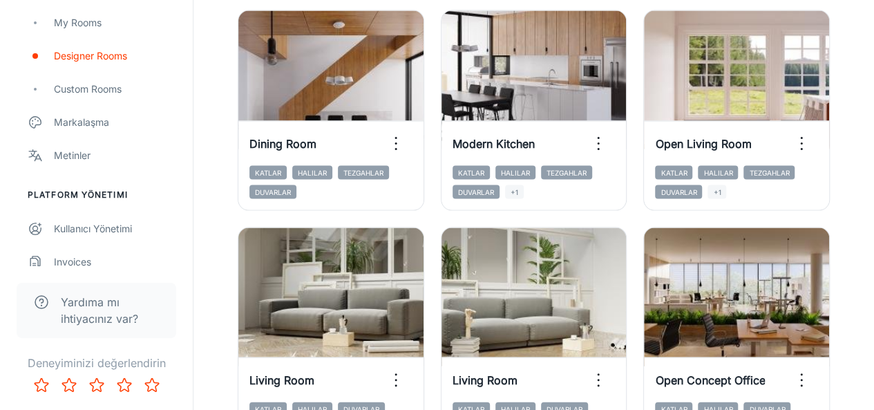
scroll to position [1196, 0]
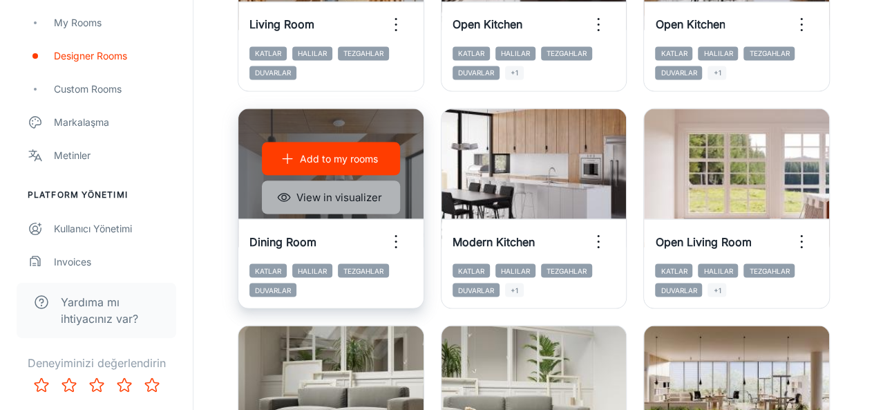
click at [365, 198] on button "View in visualizer" at bounding box center [331, 196] width 138 height 33
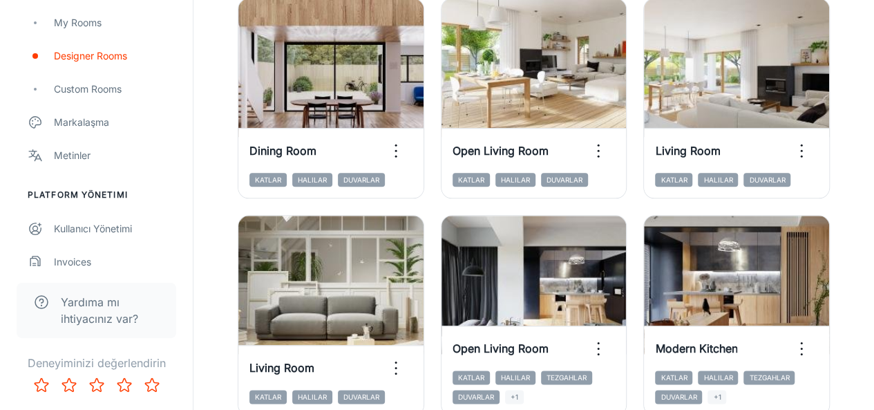
scroll to position [633, 0]
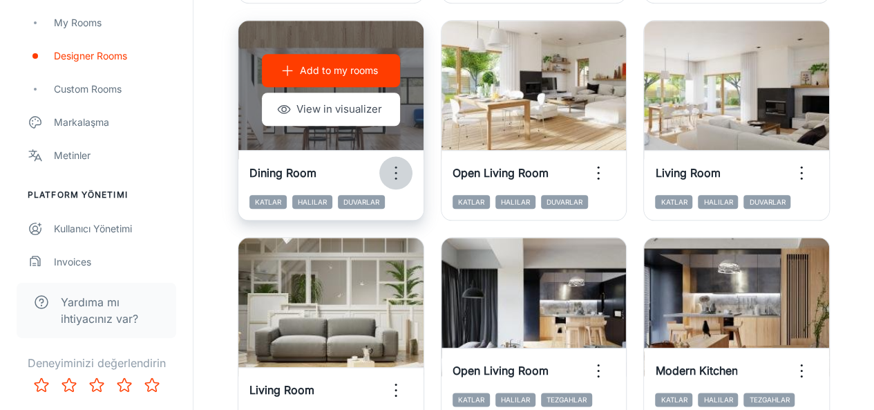
click at [403, 176] on icon "button" at bounding box center [396, 173] width 22 height 22
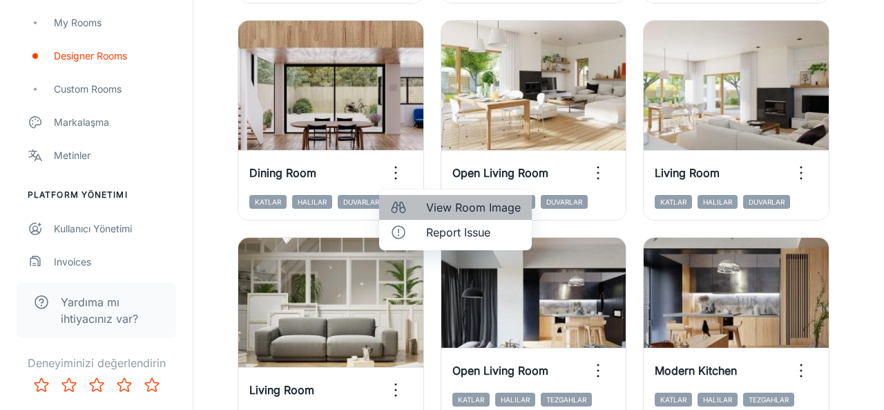
click at [431, 211] on span "View Room Image" at bounding box center [473, 207] width 95 height 17
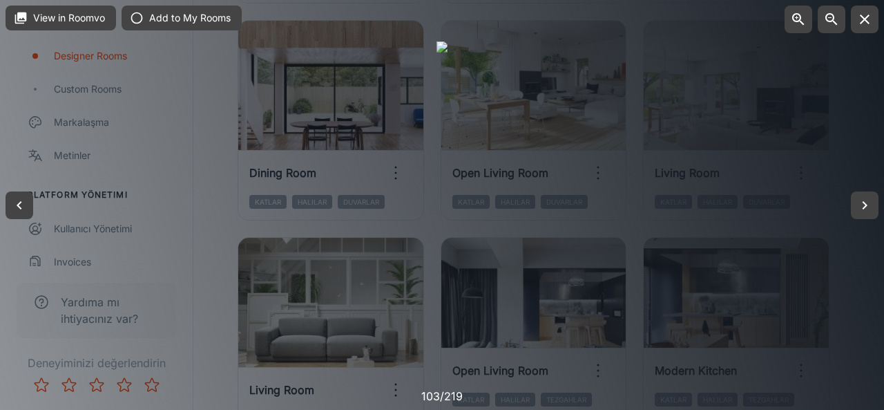
click at [818, 231] on div at bounding box center [442, 205] width 884 height 410
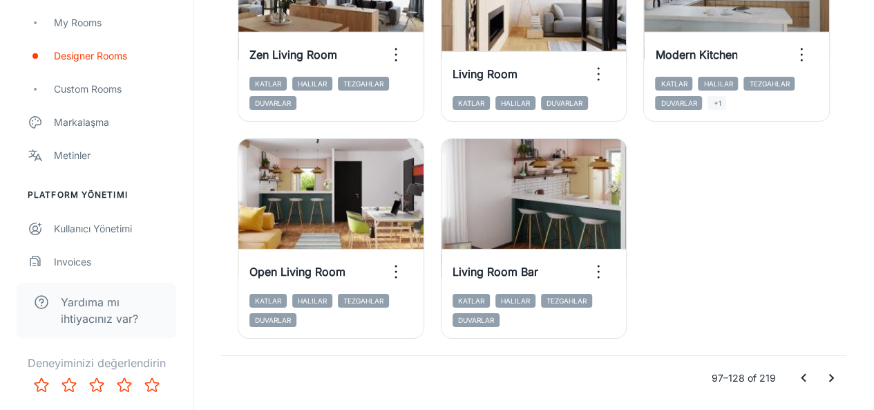
scroll to position [2251, 0]
click at [830, 381] on icon "Go to next page" at bounding box center [831, 377] width 17 height 17
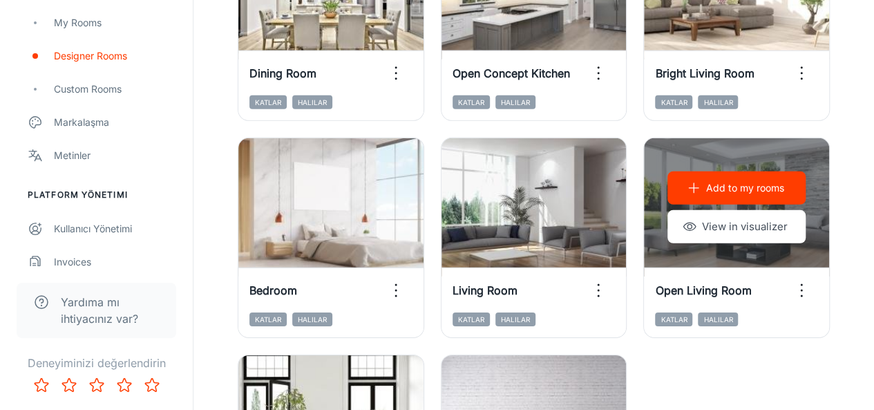
scroll to position [2295, 0]
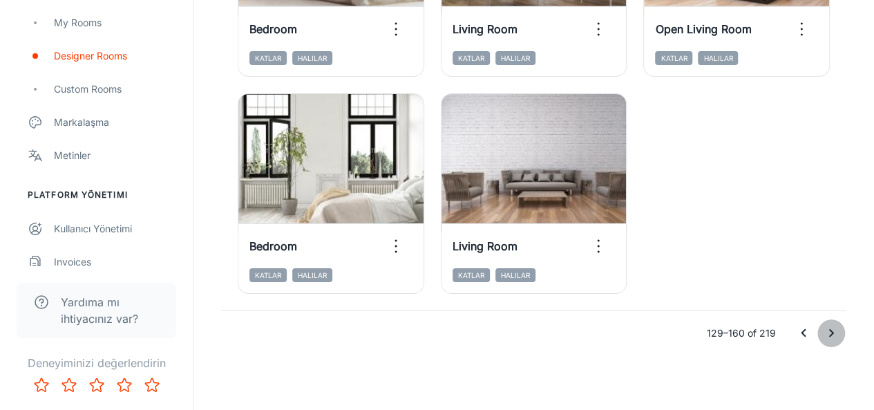
click at [825, 333] on icon "Go to next page" at bounding box center [831, 333] width 17 height 17
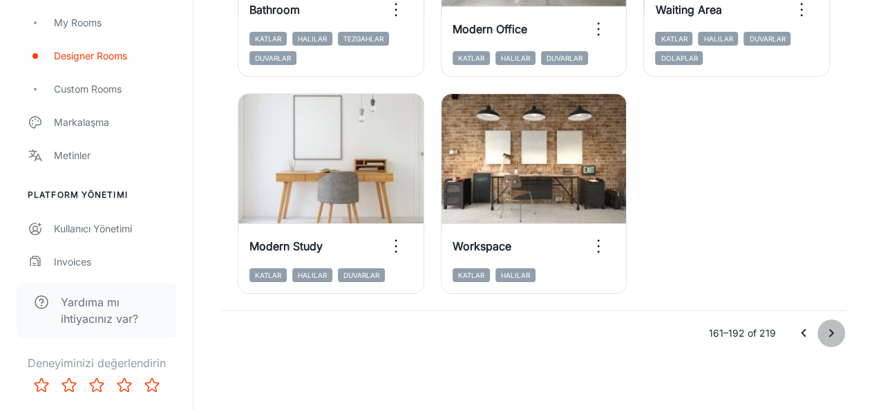
click at [819, 340] on button "Go to next page" at bounding box center [831, 333] width 28 height 28
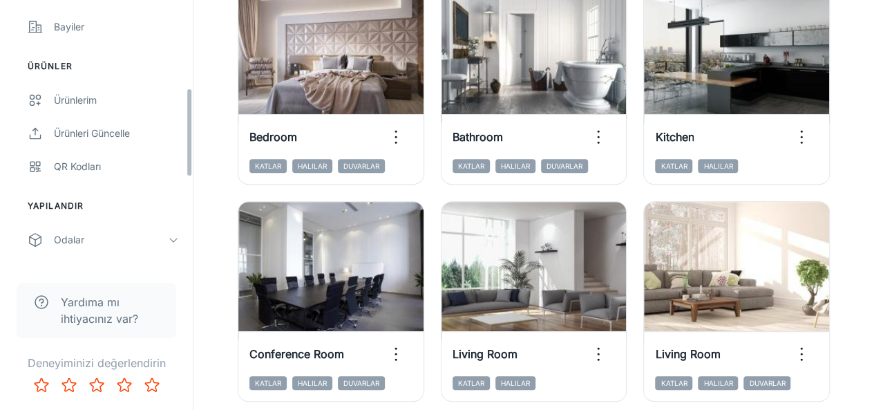
scroll to position [261, 0]
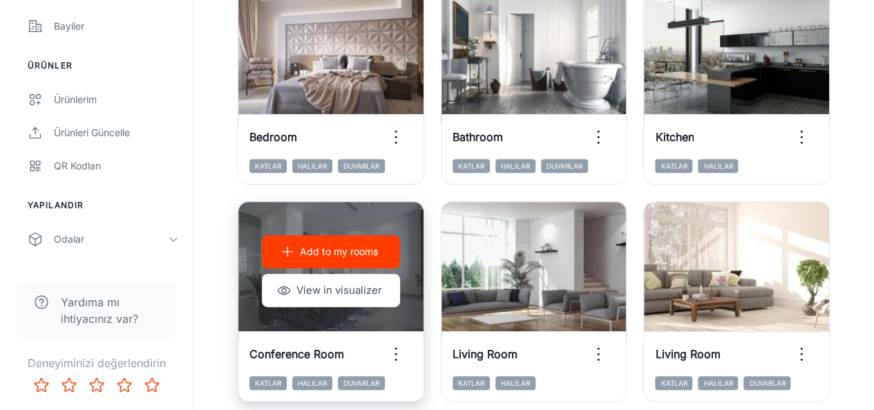
click at [372, 214] on div "Add to my rooms View in visualizer" at bounding box center [330, 271] width 185 height 138
click at [333, 296] on button "View in visualizer" at bounding box center [331, 290] width 138 height 33
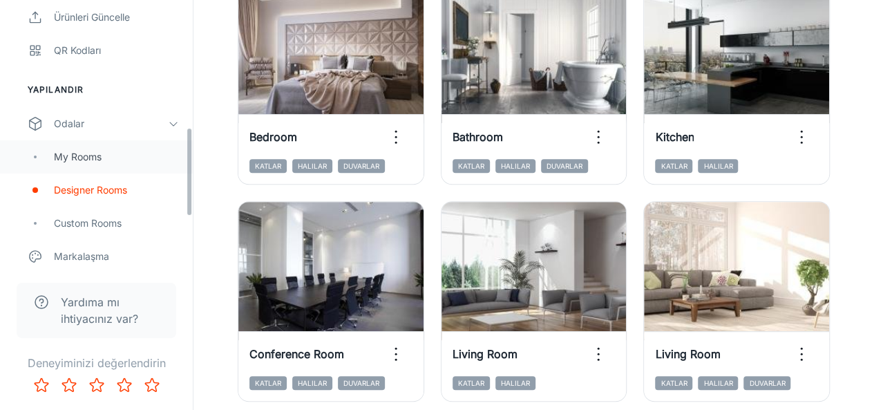
scroll to position [377, 0]
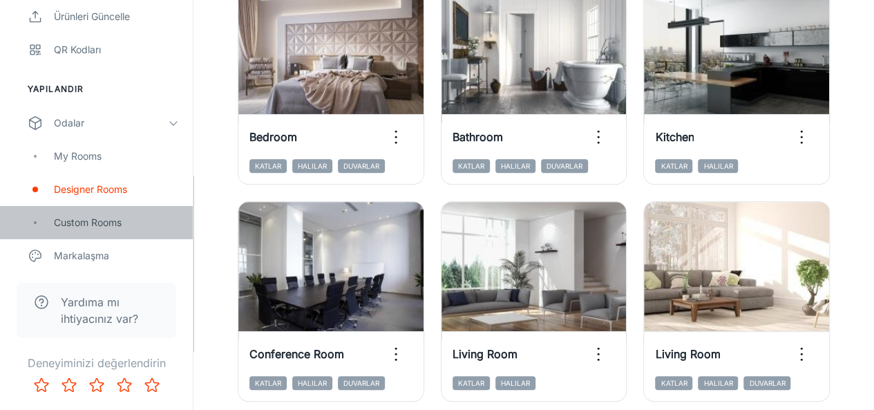
click at [104, 217] on div "Custom Rooms" at bounding box center [116, 222] width 125 height 15
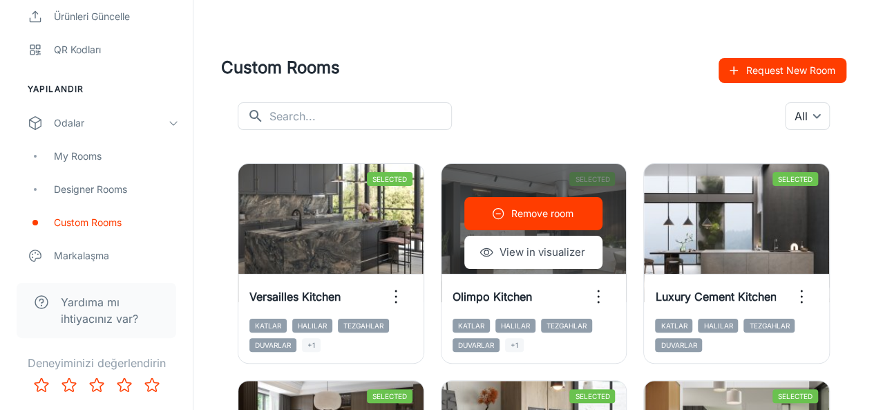
scroll to position [1, 0]
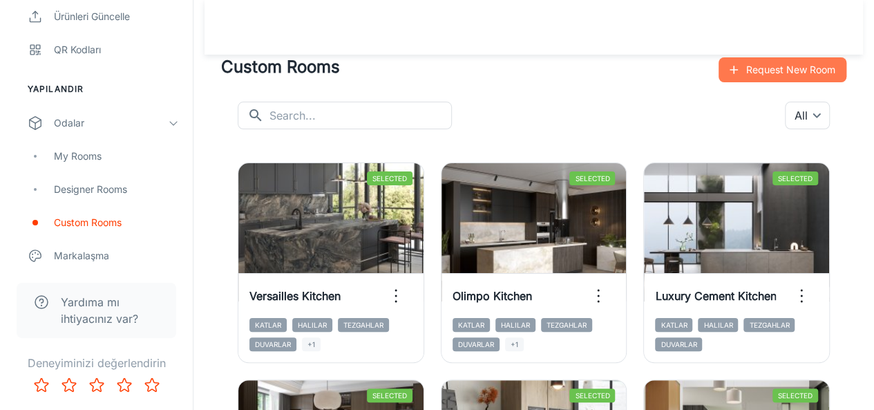
click at [731, 70] on icon "button" at bounding box center [734, 70] width 14 height 14
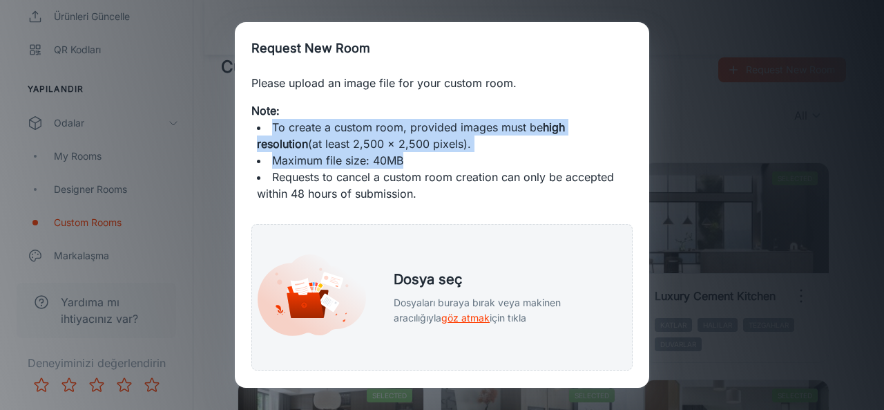
drag, startPoint x: 416, startPoint y: 162, endPoint x: 269, endPoint y: 131, distance: 149.7
click at [269, 131] on ul "To create a custom room, provided images must be high resolution (at least 2,50…" at bounding box center [442, 160] width 370 height 83
copy ul "To create a custom room, provided images must be high resolution (at least 2,50…"
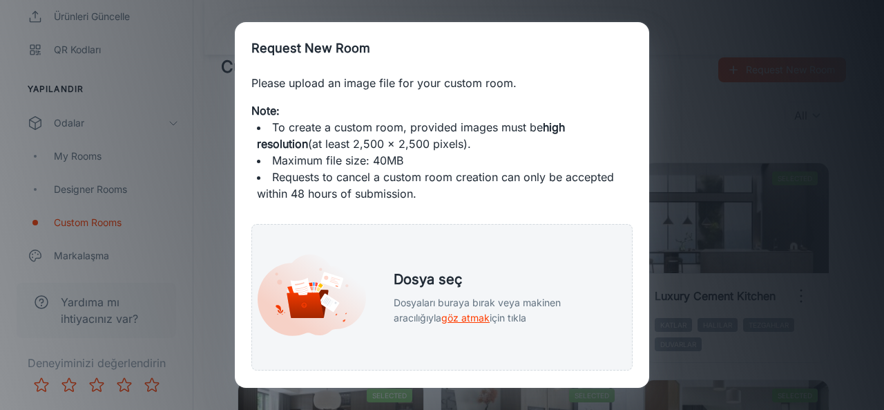
click at [664, 38] on div "Request New Room Please upload an image file for your custom room. Note: To cre…" at bounding box center [442, 205] width 884 height 410
